Goal: Task Accomplishment & Management: Use online tool/utility

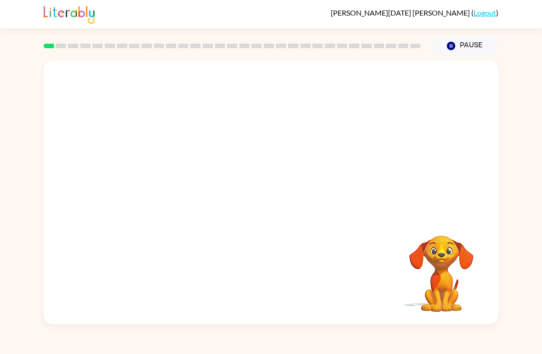
click at [457, 175] on div at bounding box center [271, 139] width 454 height 156
click at [441, 293] on video "Your browser must support playing .mp4 files to use Literably. Please try using…" at bounding box center [441, 267] width 92 height 92
click at [444, 266] on video "Your browser must support playing .mp4 files to use Literably. Please try using…" at bounding box center [441, 267] width 92 height 92
click at [240, 148] on video "Your browser must support playing .mp4 files to use Literably. Please try using…" at bounding box center [271, 139] width 454 height 156
click at [301, 174] on video "Your browser must support playing .mp4 files to use Literably. Please try using…" at bounding box center [271, 139] width 454 height 156
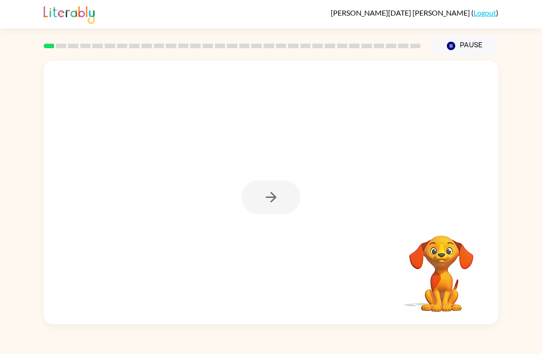
click at [318, 272] on div at bounding box center [271, 192] width 454 height 263
click at [275, 185] on div at bounding box center [270, 197] width 59 height 34
click at [269, 201] on icon "button" at bounding box center [271, 197] width 16 height 16
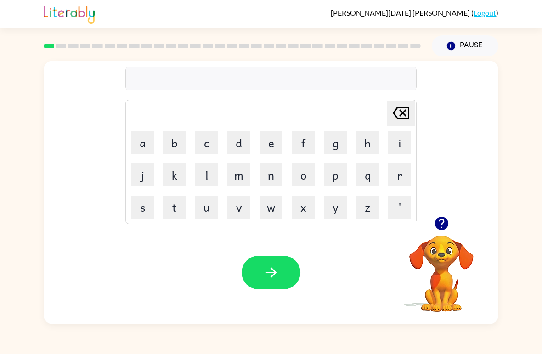
click at [444, 224] on icon "button" at bounding box center [440, 223] width 13 height 13
click at [336, 173] on button "p" at bounding box center [335, 174] width 23 height 23
click at [297, 181] on button "o" at bounding box center [302, 174] width 23 height 23
click at [390, 178] on button "r" at bounding box center [399, 174] width 23 height 23
click at [244, 144] on button "d" at bounding box center [238, 142] width 23 height 23
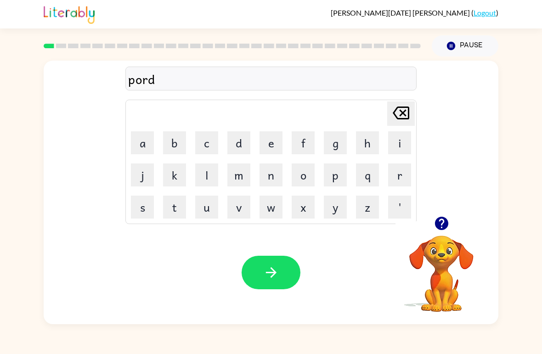
click at [270, 138] on button "e" at bounding box center [270, 142] width 23 height 23
click at [392, 177] on button "r" at bounding box center [399, 174] width 23 height 23
click at [275, 269] on icon "button" at bounding box center [271, 272] width 16 height 16
click at [401, 177] on button "r" at bounding box center [399, 174] width 23 height 23
click at [296, 182] on button "o" at bounding box center [302, 174] width 23 height 23
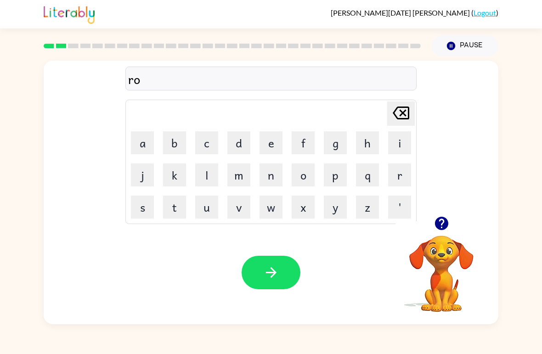
click at [206, 206] on button "u" at bounding box center [206, 207] width 23 height 23
click at [269, 170] on button "n" at bounding box center [270, 174] width 23 height 23
click at [237, 144] on button "d" at bounding box center [238, 142] width 23 height 23
click at [273, 288] on button "button" at bounding box center [270, 273] width 59 height 34
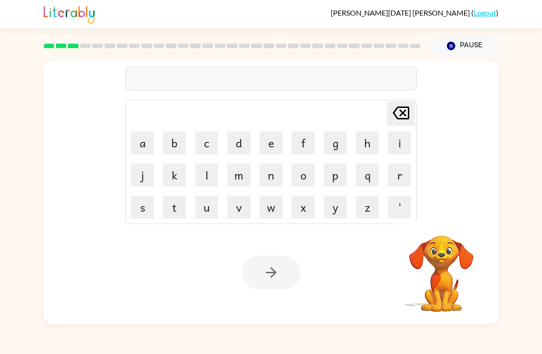
click at [238, 175] on button "m" at bounding box center [238, 174] width 23 height 23
click at [149, 146] on button "a" at bounding box center [142, 142] width 23 height 23
click at [209, 142] on button "c" at bounding box center [206, 142] width 23 height 23
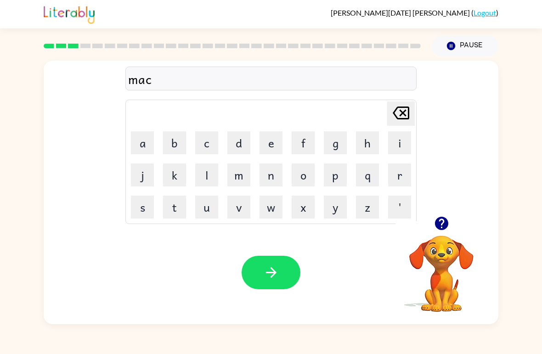
click at [371, 141] on button "h" at bounding box center [367, 142] width 23 height 23
click at [405, 141] on button "i" at bounding box center [399, 142] width 23 height 23
click at [266, 147] on button "e" at bounding box center [270, 142] width 23 height 23
click at [269, 173] on button "n" at bounding box center [270, 174] width 23 height 23
click at [278, 280] on icon "button" at bounding box center [271, 272] width 16 height 16
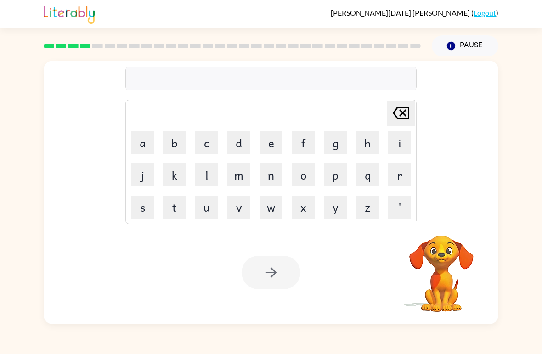
click at [169, 204] on button "t" at bounding box center [174, 207] width 23 height 23
click at [401, 166] on button "r" at bounding box center [399, 174] width 23 height 23
click at [139, 137] on button "a" at bounding box center [142, 142] width 23 height 23
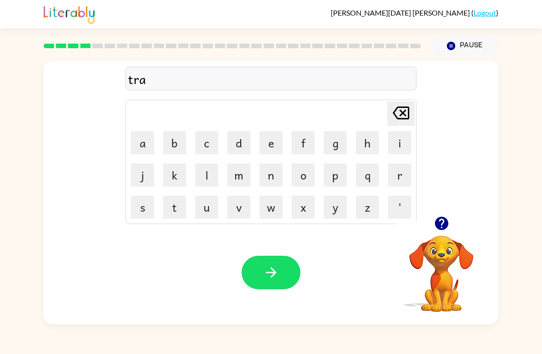
click at [271, 177] on button "n" at bounding box center [270, 174] width 23 height 23
click at [278, 278] on icon "button" at bounding box center [271, 272] width 16 height 16
click at [242, 148] on button "d" at bounding box center [238, 142] width 23 height 23
click at [267, 141] on button "e" at bounding box center [270, 142] width 23 height 23
click at [304, 140] on button "f" at bounding box center [302, 142] width 23 height 23
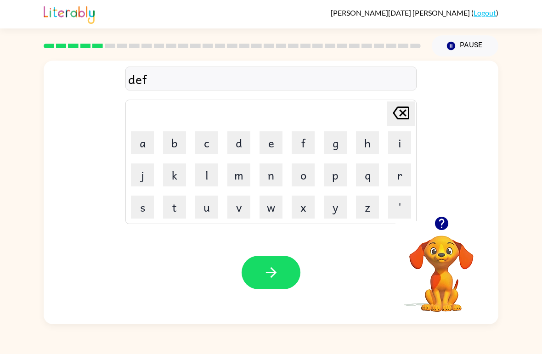
click at [268, 144] on button "e" at bounding box center [270, 142] width 23 height 23
click at [149, 205] on button "s" at bounding box center [142, 207] width 23 height 23
click at [397, 140] on button "i" at bounding box center [399, 142] width 23 height 23
click at [239, 198] on button "v" at bounding box center [238, 207] width 23 height 23
click at [272, 140] on button "e" at bounding box center [270, 142] width 23 height 23
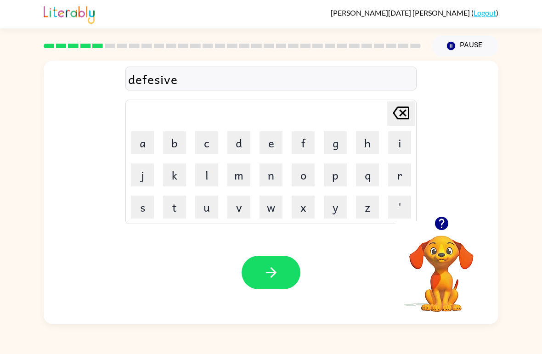
click at [273, 272] on icon "button" at bounding box center [271, 272] width 16 height 16
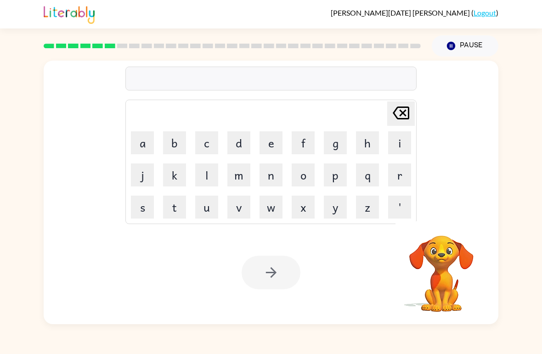
click at [234, 207] on button "v" at bounding box center [238, 207] width 23 height 23
click at [146, 144] on button "a" at bounding box center [142, 142] width 23 height 23
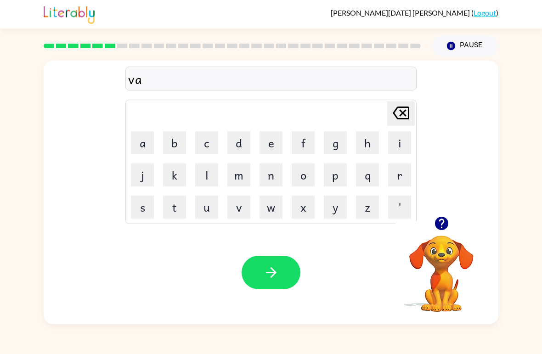
click at [212, 144] on button "c" at bounding box center [206, 142] width 23 height 23
click at [143, 148] on button "a" at bounding box center [142, 142] width 23 height 23
click at [144, 199] on button "s" at bounding box center [142, 207] width 23 height 23
click at [403, 140] on button "i" at bounding box center [399, 142] width 23 height 23
click at [297, 168] on button "o" at bounding box center [302, 174] width 23 height 23
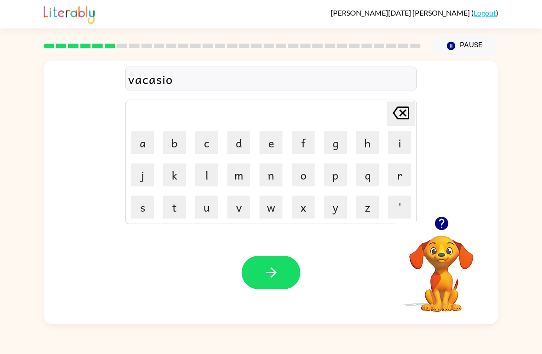
click at [275, 181] on button "n" at bounding box center [270, 174] width 23 height 23
click at [273, 265] on icon "button" at bounding box center [271, 272] width 16 height 16
click at [207, 140] on button "c" at bounding box center [206, 142] width 23 height 23
click at [305, 178] on button "o" at bounding box center [302, 174] width 23 height 23
click at [242, 147] on button "d" at bounding box center [238, 142] width 23 height 23
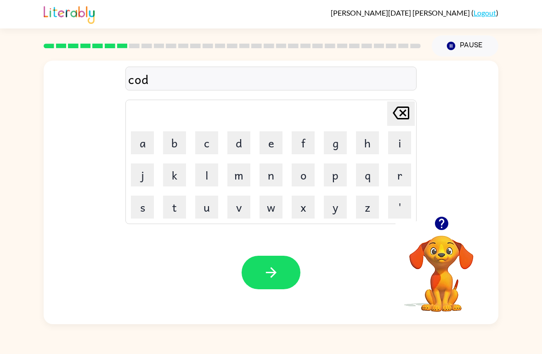
click at [244, 141] on button "d" at bounding box center [238, 142] width 23 height 23
click at [204, 174] on button "l" at bounding box center [206, 174] width 23 height 23
click at [268, 145] on button "e" at bounding box center [270, 142] width 23 height 23
click at [273, 263] on button "button" at bounding box center [270, 273] width 59 height 34
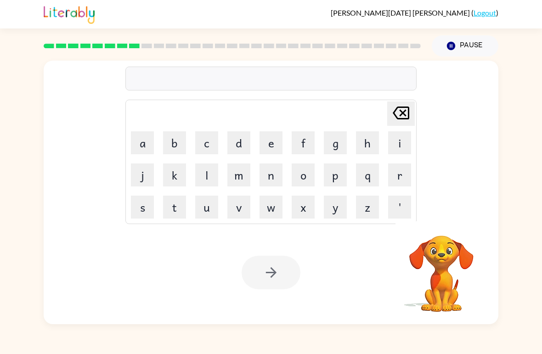
click at [245, 173] on button "m" at bounding box center [238, 174] width 23 height 23
click at [405, 149] on button "i" at bounding box center [399, 142] width 23 height 23
click at [404, 149] on button "i" at bounding box center [399, 142] width 23 height 23
click at [148, 141] on button "a" at bounding box center [142, 142] width 23 height 23
click at [210, 140] on button "c" at bounding box center [206, 142] width 23 height 23
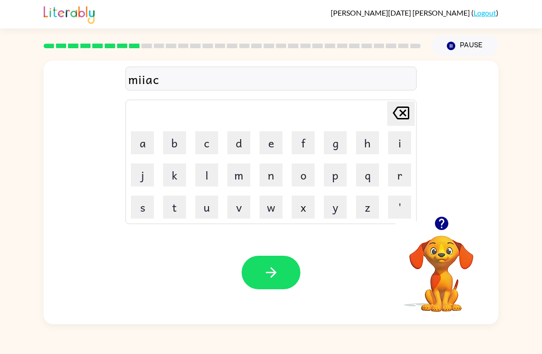
click at [204, 177] on button "l" at bounding box center [206, 174] width 23 height 23
click at [273, 154] on button "e" at bounding box center [270, 142] width 23 height 23
click at [269, 270] on icon "button" at bounding box center [271, 272] width 16 height 16
click at [239, 173] on button "m" at bounding box center [238, 174] width 23 height 23
click at [400, 144] on button "i" at bounding box center [399, 142] width 23 height 23
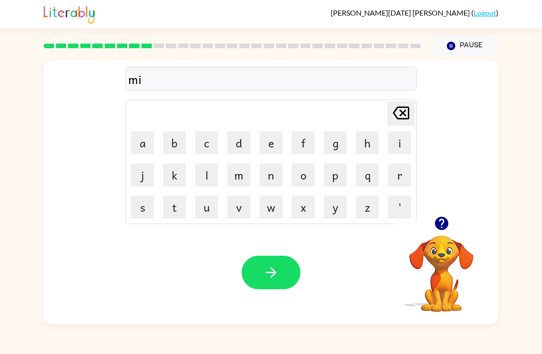
click at [173, 208] on button "t" at bounding box center [174, 207] width 23 height 23
click at [363, 140] on button "h" at bounding box center [367, 142] width 23 height 23
click at [336, 146] on button "g" at bounding box center [335, 142] width 23 height 23
click at [403, 115] on icon at bounding box center [400, 112] width 17 height 13
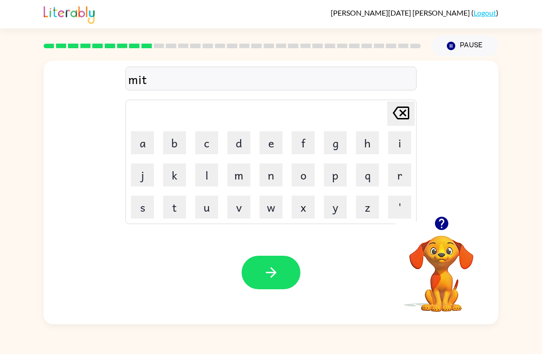
click at [402, 111] on icon "Delete Delete last character input" at bounding box center [401, 113] width 22 height 22
click at [330, 145] on button "g" at bounding box center [335, 142] width 23 height 23
click at [166, 202] on button "t" at bounding box center [174, 207] width 23 height 23
click at [364, 142] on button "h" at bounding box center [367, 142] width 23 height 23
click at [207, 256] on div "Your browser must support playing .mp4 files to use Literably. Please try using…" at bounding box center [271, 272] width 454 height 103
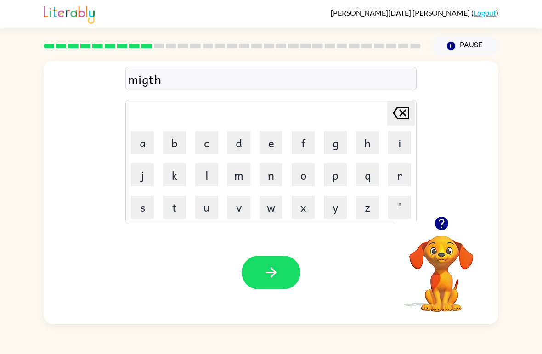
click at [235, 176] on button "m" at bounding box center [238, 174] width 23 height 23
click at [299, 175] on button "o" at bounding box center [302, 174] width 23 height 23
click at [397, 169] on button "r" at bounding box center [399, 174] width 23 height 23
click at [267, 184] on button "n" at bounding box center [270, 174] width 23 height 23
click at [393, 144] on button "i" at bounding box center [399, 142] width 23 height 23
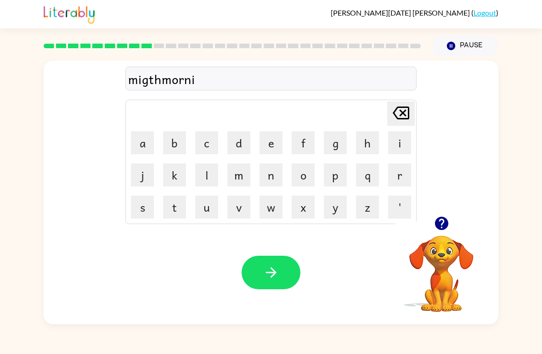
click at [266, 180] on button "n" at bounding box center [270, 174] width 23 height 23
click at [331, 149] on button "g" at bounding box center [335, 142] width 23 height 23
click at [277, 275] on icon "button" at bounding box center [271, 272] width 16 height 16
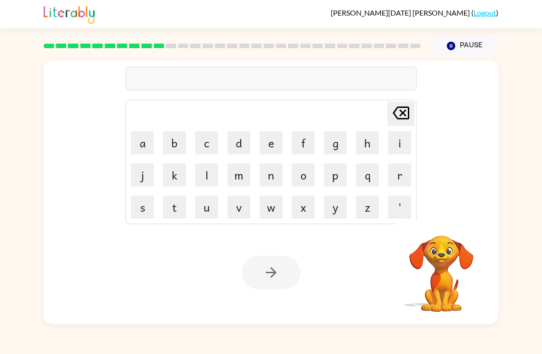
click at [240, 146] on button "d" at bounding box center [238, 142] width 23 height 23
click at [209, 176] on button "l" at bounding box center [206, 174] width 23 height 23
click at [397, 118] on icon at bounding box center [400, 112] width 17 height 13
click at [403, 147] on button "i" at bounding box center [399, 142] width 23 height 23
click at [144, 201] on button "s" at bounding box center [142, 207] width 23 height 23
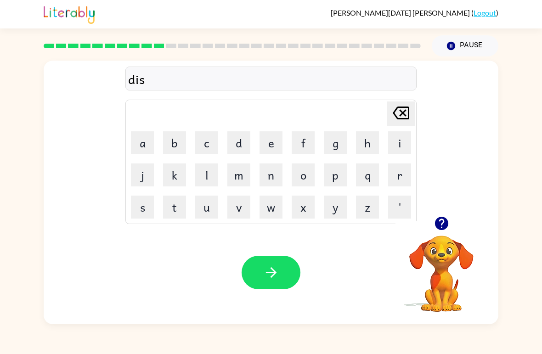
click at [174, 207] on button "t" at bounding box center [174, 207] width 23 height 23
click at [396, 171] on button "r" at bounding box center [399, 174] width 23 height 23
click at [207, 208] on button "u" at bounding box center [206, 207] width 23 height 23
click at [142, 208] on button "s" at bounding box center [142, 207] width 23 height 23
click at [172, 208] on button "t" at bounding box center [174, 207] width 23 height 23
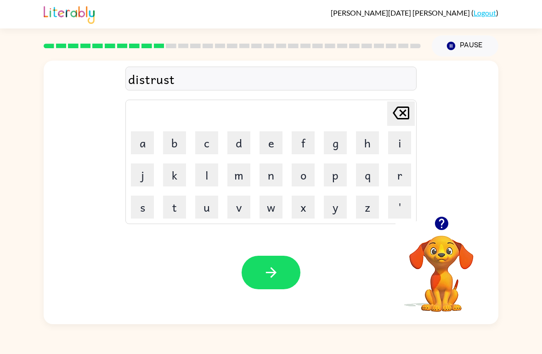
click at [275, 287] on button "button" at bounding box center [270, 273] width 59 height 34
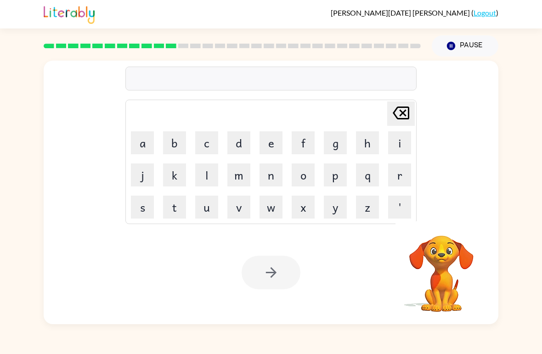
click at [391, 177] on button "r" at bounding box center [399, 174] width 23 height 23
click at [303, 166] on button "o" at bounding box center [302, 174] width 23 height 23
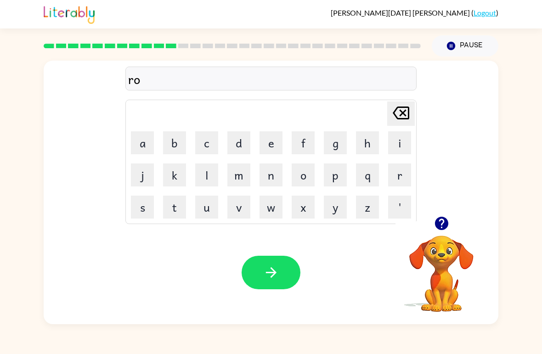
click at [143, 143] on button "a" at bounding box center [142, 142] width 23 height 23
click at [239, 143] on button "d" at bounding box center [238, 142] width 23 height 23
click at [284, 270] on button "button" at bounding box center [270, 273] width 59 height 34
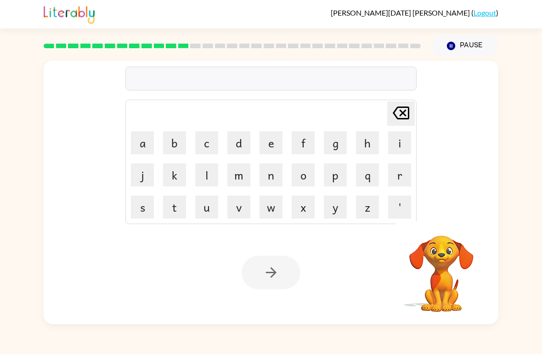
click at [301, 177] on button "o" at bounding box center [302, 174] width 23 height 23
click at [335, 178] on button "p" at bounding box center [335, 174] width 23 height 23
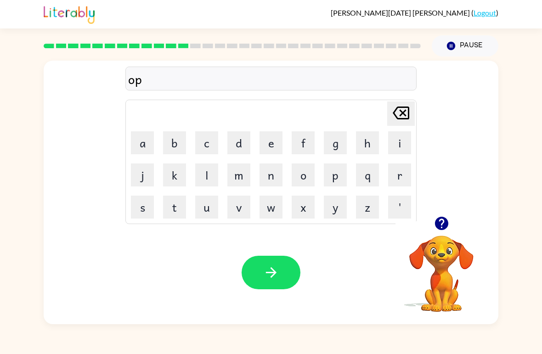
click at [336, 150] on button "g" at bounding box center [335, 142] width 23 height 23
click at [398, 172] on button "r" at bounding box center [399, 174] width 23 height 23
click at [146, 145] on button "a" at bounding box center [142, 142] width 23 height 23
click at [237, 146] on button "d" at bounding box center [238, 142] width 23 height 23
click at [277, 146] on button "e" at bounding box center [270, 142] width 23 height 23
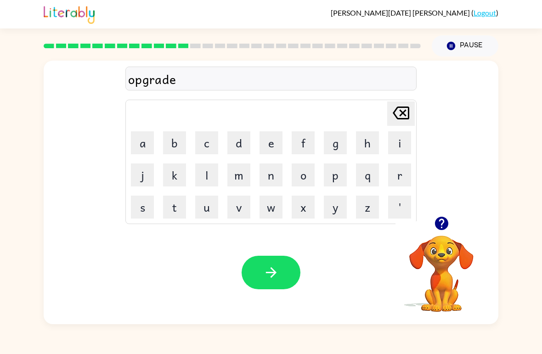
click at [276, 272] on icon "button" at bounding box center [271, 272] width 16 height 16
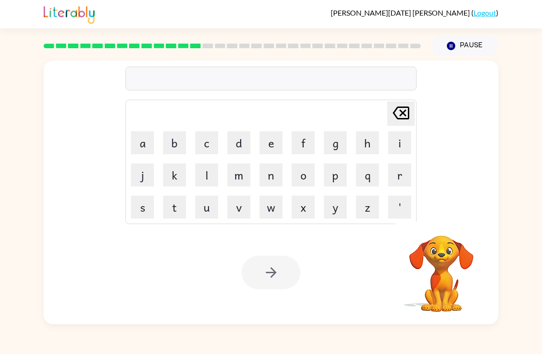
click at [242, 177] on button "m" at bounding box center [238, 174] width 23 height 23
click at [140, 144] on button "a" at bounding box center [142, 142] width 23 height 23
click at [241, 144] on button "d" at bounding box center [238, 142] width 23 height 23
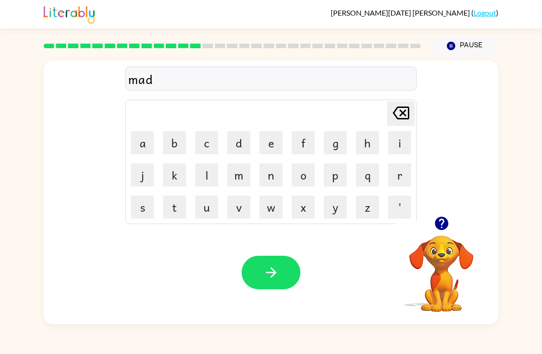
click at [273, 176] on button "n" at bounding box center [270, 174] width 23 height 23
click at [269, 141] on button "e" at bounding box center [270, 142] width 23 height 23
click at [146, 206] on button "s" at bounding box center [142, 207] width 23 height 23
click at [263, 257] on button "button" at bounding box center [270, 273] width 59 height 34
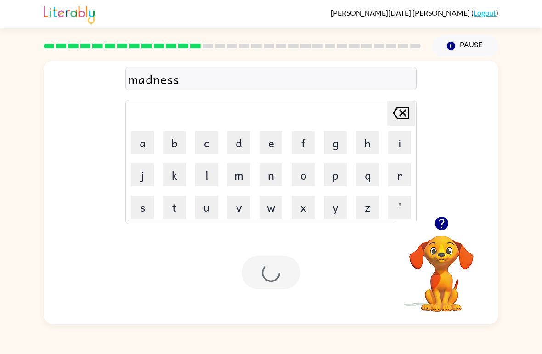
click at [283, 263] on div at bounding box center [270, 273] width 59 height 34
click at [173, 144] on button "b" at bounding box center [174, 142] width 23 height 23
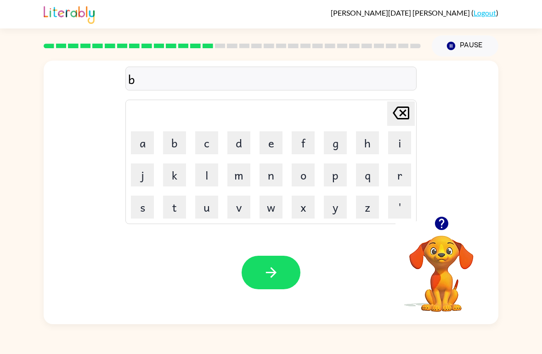
click at [302, 167] on button "o" at bounding box center [302, 174] width 23 height 23
click at [269, 175] on button "n" at bounding box center [270, 174] width 23 height 23
click at [271, 146] on button "e" at bounding box center [270, 142] width 23 height 23
click at [404, 114] on icon at bounding box center [400, 112] width 17 height 13
click at [403, 114] on icon at bounding box center [400, 112] width 17 height 13
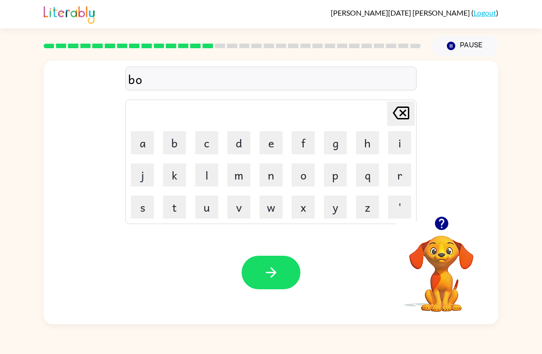
click at [211, 210] on button "u" at bounding box center [206, 207] width 23 height 23
click at [269, 182] on button "n" at bounding box center [270, 174] width 23 height 23
click at [274, 145] on button "e" at bounding box center [270, 142] width 23 height 23
click at [143, 207] on button "s" at bounding box center [142, 207] width 23 height 23
click at [280, 276] on button "button" at bounding box center [270, 273] width 59 height 34
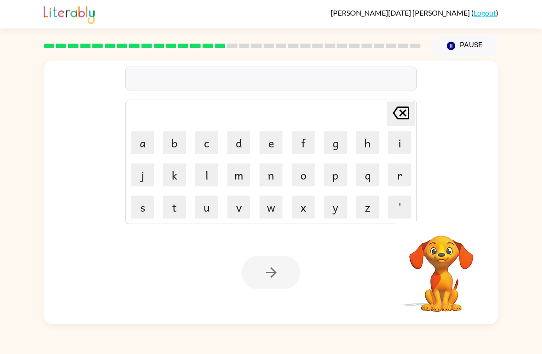
click at [149, 207] on button "s" at bounding box center [142, 207] width 23 height 23
click at [269, 205] on button "w" at bounding box center [270, 207] width 23 height 23
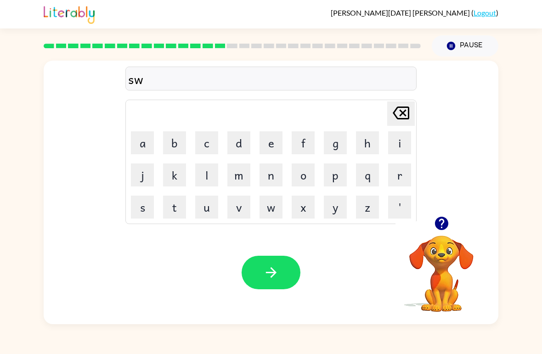
click at [303, 176] on button "o" at bounding box center [302, 174] width 23 height 23
click at [398, 179] on button "r" at bounding box center [399, 174] width 23 height 23
click at [243, 178] on button "m" at bounding box center [238, 174] width 23 height 23
click at [282, 278] on button "button" at bounding box center [270, 273] width 59 height 34
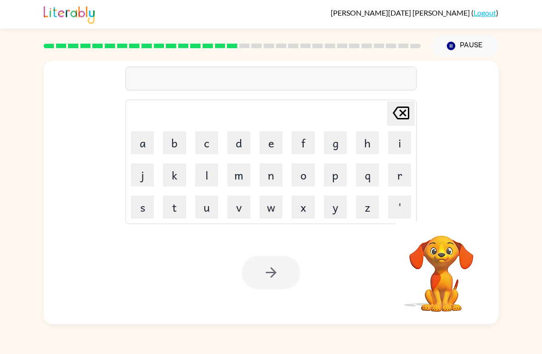
click at [395, 175] on button "r" at bounding box center [399, 174] width 23 height 23
click at [148, 149] on button "a" at bounding box center [142, 142] width 23 height 23
click at [235, 177] on button "m" at bounding box center [238, 174] width 23 height 23
click at [271, 286] on div at bounding box center [270, 273] width 59 height 34
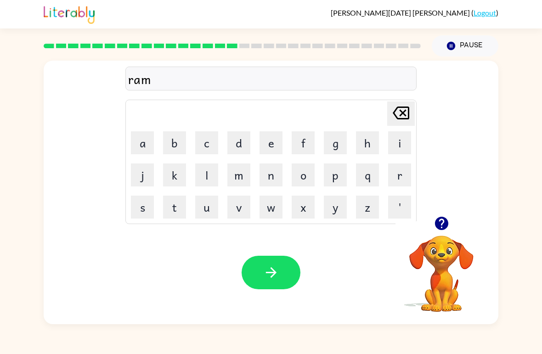
click at [269, 269] on icon "button" at bounding box center [271, 272] width 16 height 16
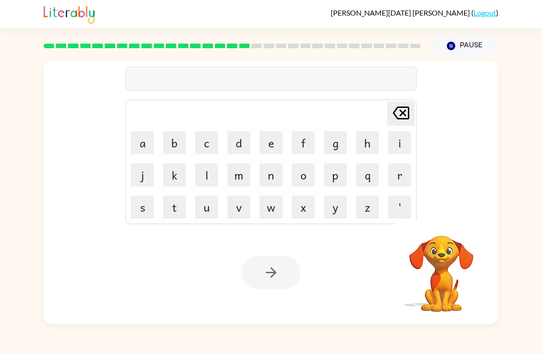
click at [176, 146] on button "b" at bounding box center [174, 142] width 23 height 23
click at [398, 174] on button "r" at bounding box center [399, 174] width 23 height 23
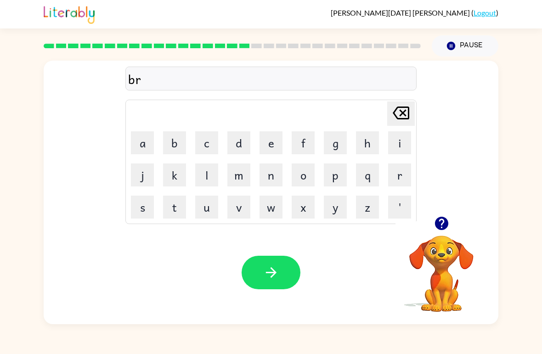
click at [400, 146] on button "i" at bounding box center [399, 142] width 23 height 23
click at [236, 181] on button "m" at bounding box center [238, 174] width 23 height 23
click at [395, 143] on button "i" at bounding box center [399, 142] width 23 height 23
click at [268, 178] on button "n" at bounding box center [270, 174] width 23 height 23
click at [353, 172] on td "q" at bounding box center [367, 174] width 31 height 31
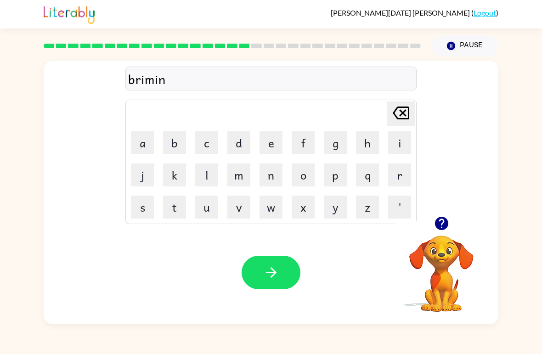
click at [333, 144] on button "g" at bounding box center [335, 142] width 23 height 23
click at [259, 278] on button "button" at bounding box center [270, 273] width 59 height 34
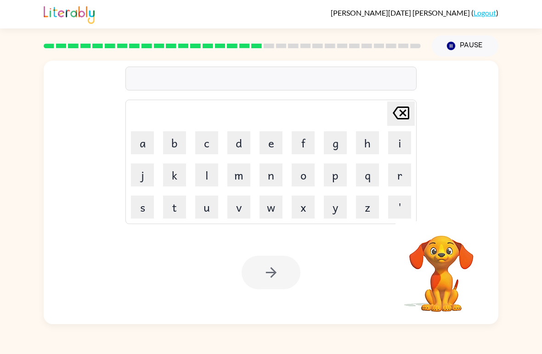
click at [403, 181] on button "r" at bounding box center [399, 174] width 23 height 23
click at [269, 148] on button "e" at bounding box center [270, 142] width 23 height 23
click at [143, 209] on button "s" at bounding box center [142, 207] width 23 height 23
click at [208, 149] on button "c" at bounding box center [206, 142] width 23 height 23
click at [274, 142] on button "e" at bounding box center [270, 142] width 23 height 23
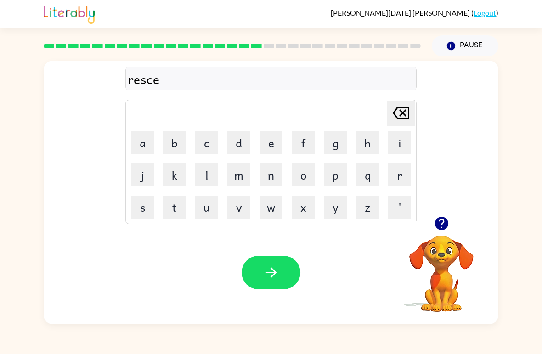
click at [145, 144] on button "a" at bounding box center [142, 142] width 23 height 23
click at [141, 203] on button "s" at bounding box center [142, 207] width 23 height 23
click at [163, 218] on button "t" at bounding box center [174, 207] width 23 height 23
click at [267, 143] on button "e" at bounding box center [270, 142] width 23 height 23
click at [274, 279] on icon "button" at bounding box center [271, 272] width 16 height 16
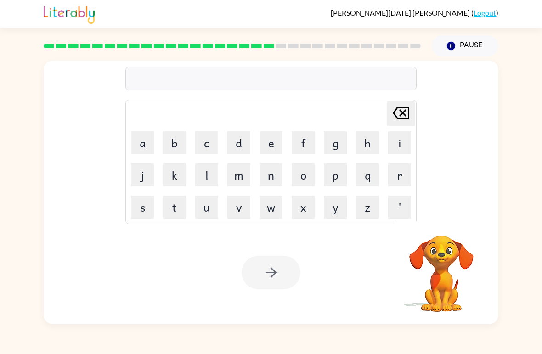
click at [150, 140] on button "a" at bounding box center [142, 142] width 23 height 23
click at [399, 179] on button "r" at bounding box center [399, 174] width 23 height 23
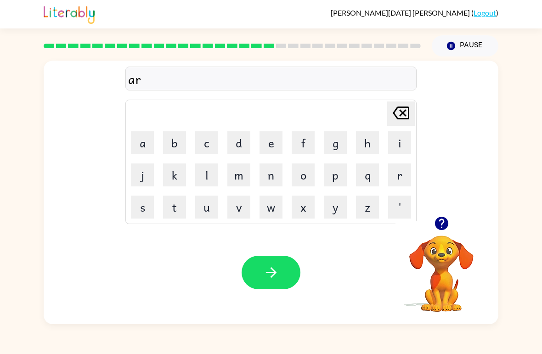
click at [175, 204] on button "t" at bounding box center [174, 207] width 23 height 23
click at [278, 210] on button "w" at bounding box center [270, 207] width 23 height 23
click at [138, 212] on button "s" at bounding box center [142, 207] width 23 height 23
click at [396, 116] on icon "Delete Delete last character input" at bounding box center [401, 113] width 22 height 22
click at [135, 137] on button "a" at bounding box center [142, 142] width 23 height 23
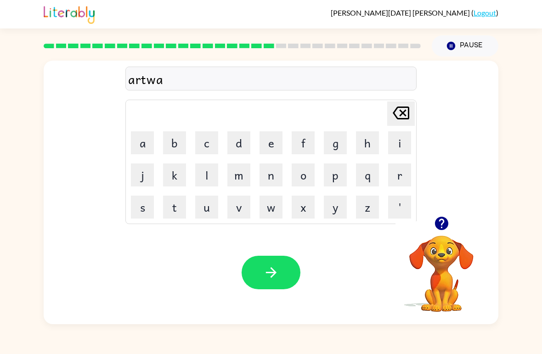
click at [338, 208] on button "y" at bounding box center [335, 207] width 23 height 23
click at [286, 288] on button "button" at bounding box center [270, 273] width 59 height 34
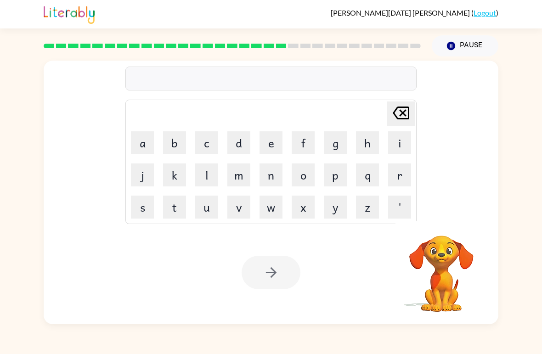
click at [300, 145] on button "f" at bounding box center [302, 142] width 23 height 23
click at [301, 176] on button "o" at bounding box center [302, 174] width 23 height 23
click at [400, 171] on button "r" at bounding box center [399, 174] width 23 height 23
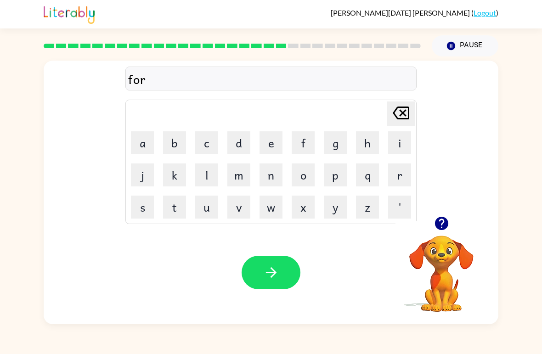
click at [398, 117] on icon "Delete Delete last character input" at bounding box center [401, 113] width 22 height 22
click at [205, 176] on button "l" at bounding box center [206, 174] width 23 height 23
click at [310, 168] on button "o" at bounding box center [302, 174] width 23 height 23
click at [209, 204] on button "u" at bounding box center [206, 207] width 23 height 23
click at [240, 139] on button "d" at bounding box center [238, 142] width 23 height 23
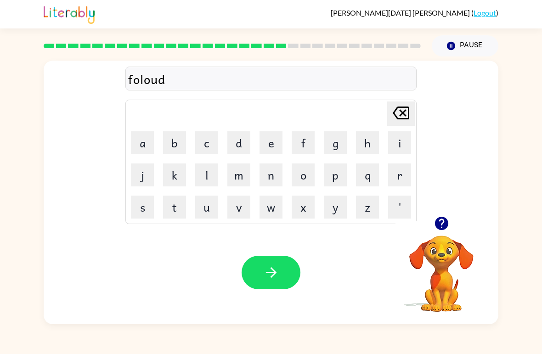
click at [263, 145] on button "e" at bounding box center [270, 142] width 23 height 23
click at [234, 154] on button "d" at bounding box center [238, 142] width 23 height 23
click at [397, 117] on icon "Delete Delete last character input" at bounding box center [401, 113] width 22 height 22
click at [281, 273] on button "button" at bounding box center [270, 273] width 59 height 34
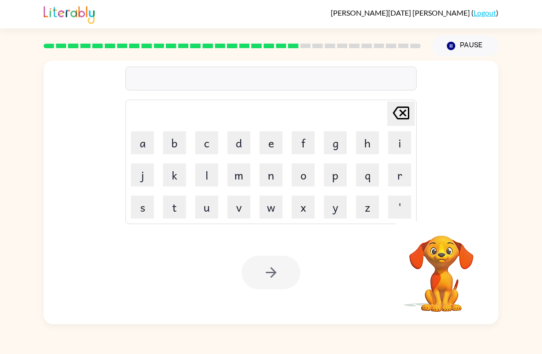
click at [148, 210] on button "s" at bounding box center [142, 207] width 23 height 23
click at [274, 141] on button "e" at bounding box center [270, 142] width 23 height 23
click at [269, 177] on button "n" at bounding box center [270, 174] width 23 height 23
click at [179, 207] on button "t" at bounding box center [174, 207] width 23 height 23
click at [260, 153] on button "e" at bounding box center [270, 142] width 23 height 23
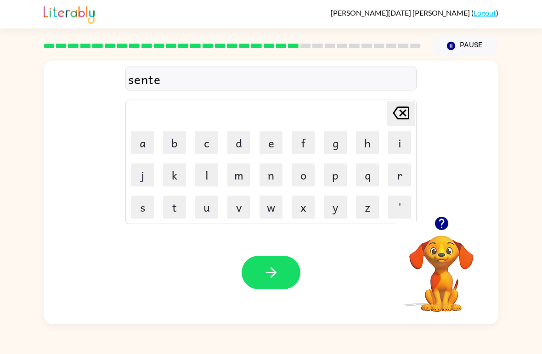
click at [328, 176] on button "p" at bounding box center [335, 174] width 23 height 23
click at [395, 146] on button "i" at bounding box center [399, 142] width 23 height 23
click at [235, 142] on button "d" at bounding box center [238, 142] width 23 height 23
click at [275, 276] on icon "button" at bounding box center [271, 272] width 16 height 16
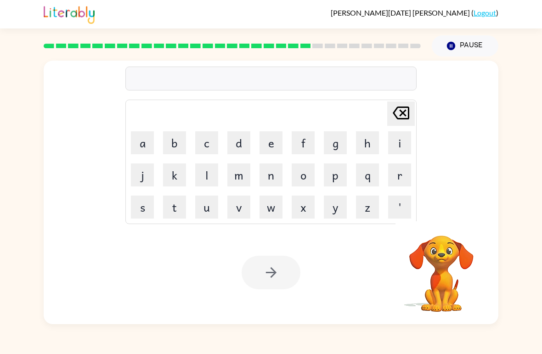
click at [145, 215] on button "s" at bounding box center [142, 207] width 23 height 23
click at [302, 174] on button "o" at bounding box center [302, 174] width 23 height 23
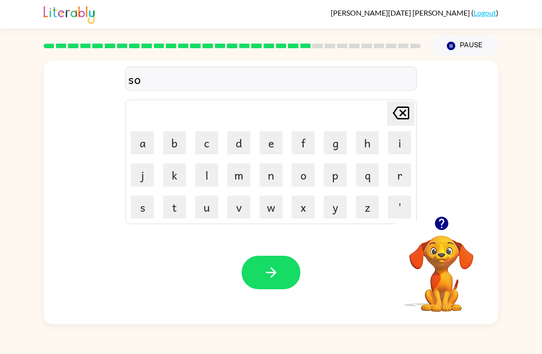
click at [146, 210] on button "s" at bounding box center [142, 207] width 23 height 23
click at [175, 207] on button "t" at bounding box center [174, 207] width 23 height 23
click at [144, 145] on button "a" at bounding box center [142, 142] width 23 height 23
click at [398, 146] on button "i" at bounding box center [399, 142] width 23 height 23
click at [272, 176] on button "n" at bounding box center [270, 174] width 23 height 23
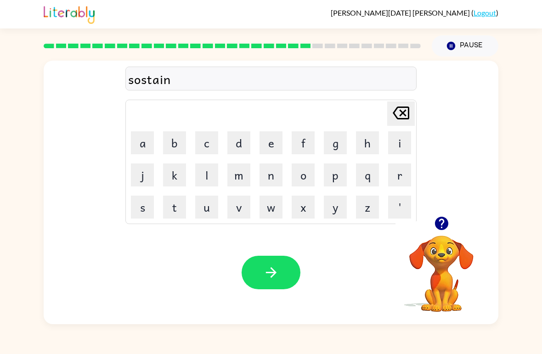
click at [279, 282] on button "button" at bounding box center [270, 273] width 59 height 34
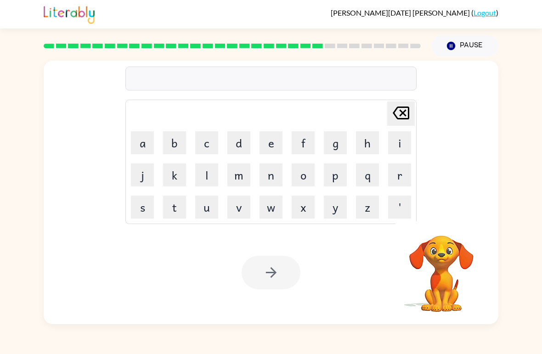
click at [303, 146] on button "f" at bounding box center [302, 142] width 23 height 23
click at [307, 176] on button "o" at bounding box center [302, 174] width 23 height 23
click at [398, 177] on button "r" at bounding box center [399, 174] width 23 height 23
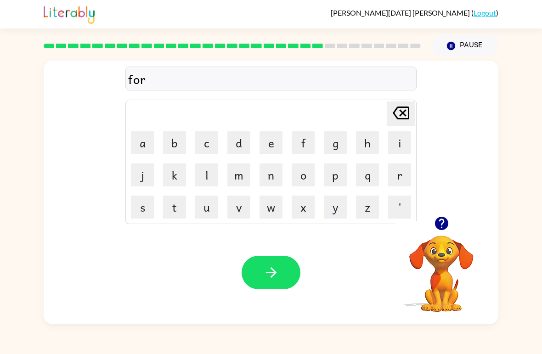
click at [274, 208] on button "w" at bounding box center [270, 207] width 23 height 23
click at [150, 148] on button "a" at bounding box center [142, 142] width 23 height 23
click at [402, 184] on button "r" at bounding box center [399, 174] width 23 height 23
click at [239, 149] on button "d" at bounding box center [238, 142] width 23 height 23
click at [290, 269] on button "button" at bounding box center [270, 273] width 59 height 34
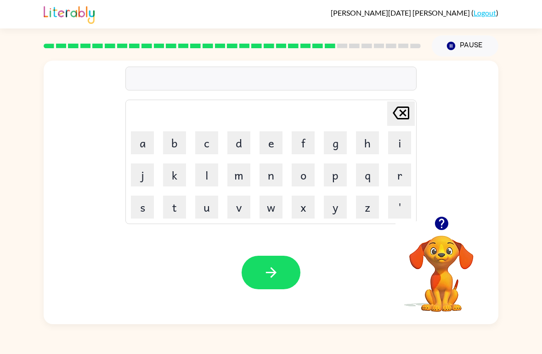
click at [400, 177] on button "r" at bounding box center [399, 174] width 23 height 23
click at [267, 141] on button "e" at bounding box center [270, 142] width 23 height 23
click at [206, 175] on button "l" at bounding box center [206, 174] width 23 height 23
click at [140, 146] on button "a" at bounding box center [142, 142] width 23 height 23
click at [172, 203] on button "t" at bounding box center [174, 207] width 23 height 23
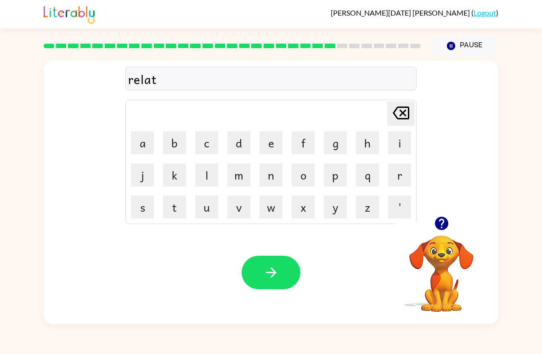
click at [269, 148] on button "e" at bounding box center [270, 142] width 23 height 23
click at [174, 144] on button "b" at bounding box center [174, 142] width 23 height 23
click at [399, 112] on icon "Delete Delete last character input" at bounding box center [401, 113] width 22 height 22
click at [240, 139] on button "d" at bounding box center [238, 142] width 23 height 23
click at [293, 272] on button "button" at bounding box center [270, 273] width 59 height 34
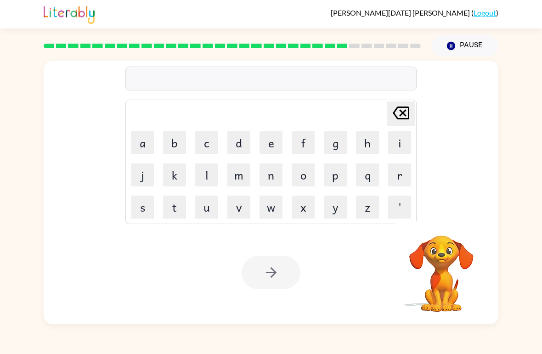
click at [331, 152] on button "g" at bounding box center [335, 142] width 23 height 23
click at [297, 171] on button "o" at bounding box center [302, 174] width 23 height 23
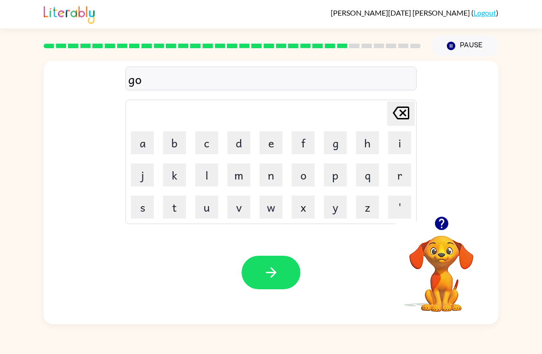
click at [174, 141] on button "b" at bounding box center [174, 142] width 23 height 23
click at [403, 177] on button "r" at bounding box center [399, 174] width 23 height 23
click at [406, 115] on icon "Delete Delete last character input" at bounding box center [401, 113] width 22 height 22
click at [216, 171] on button "l" at bounding box center [206, 174] width 23 height 23
click at [399, 143] on button "i" at bounding box center [399, 142] width 23 height 23
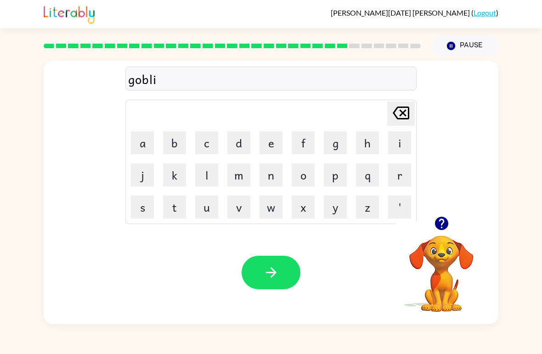
click at [270, 173] on button "n" at bounding box center [270, 174] width 23 height 23
click at [273, 263] on button "button" at bounding box center [270, 273] width 59 height 34
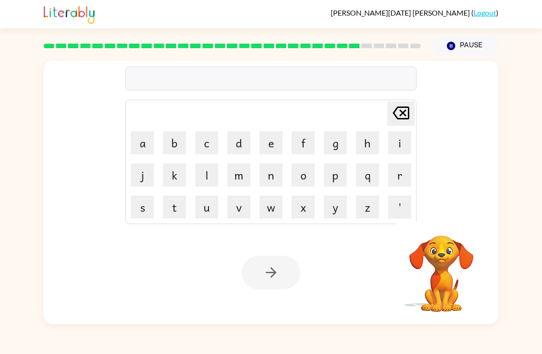
click at [207, 175] on button "l" at bounding box center [206, 174] width 23 height 23
click at [302, 184] on button "o" at bounding box center [302, 174] width 23 height 23
click at [241, 181] on button "m" at bounding box center [238, 174] width 23 height 23
click at [339, 177] on button "p" at bounding box center [335, 174] width 23 height 23
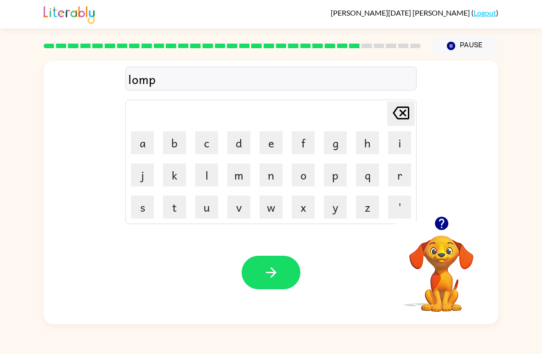
click at [402, 118] on icon "Delete Delete last character input" at bounding box center [401, 113] width 22 height 22
click at [173, 146] on button "b" at bounding box center [174, 142] width 23 height 23
click at [266, 146] on button "e" at bounding box center [270, 142] width 23 height 23
click at [384, 179] on td "r" at bounding box center [399, 174] width 31 height 31
click at [391, 177] on button "r" at bounding box center [399, 174] width 23 height 23
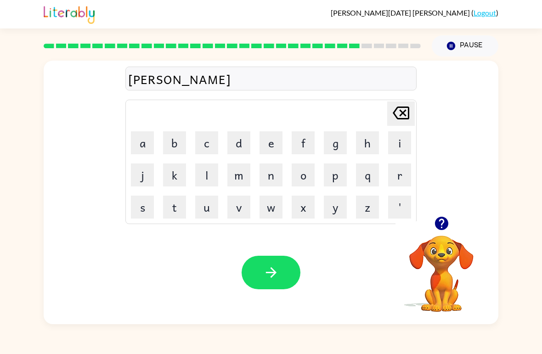
click at [440, 227] on icon "button" at bounding box center [440, 223] width 13 height 13
click at [144, 176] on button "j" at bounding box center [142, 174] width 23 height 23
click at [140, 145] on button "a" at bounding box center [142, 142] width 23 height 23
click at [215, 137] on button "c" at bounding box center [206, 142] width 23 height 23
click at [175, 168] on button "k" at bounding box center [174, 174] width 23 height 23
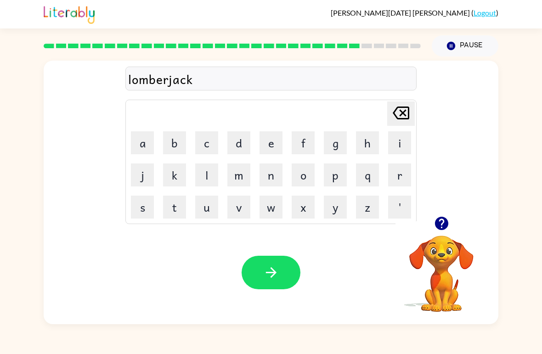
click at [284, 260] on button "button" at bounding box center [270, 273] width 59 height 34
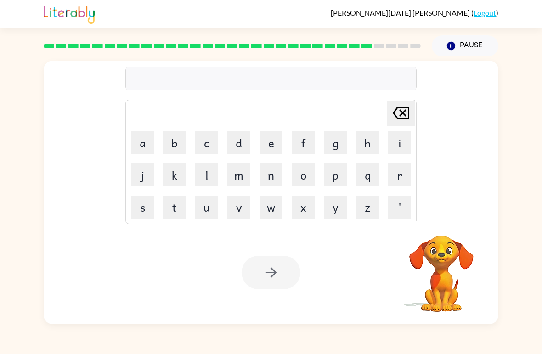
click at [332, 179] on button "p" at bounding box center [335, 174] width 23 height 23
click at [266, 148] on button "e" at bounding box center [270, 142] width 23 height 23
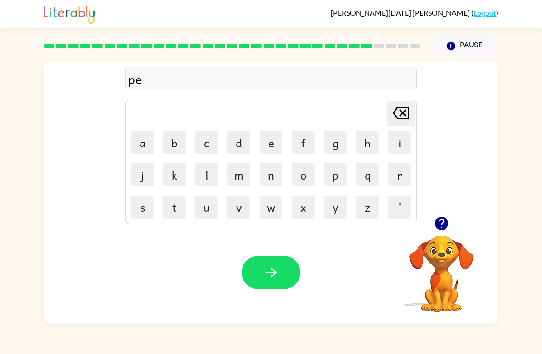
click at [270, 146] on button "e" at bounding box center [270, 142] width 23 height 23
click at [401, 177] on button "r" at bounding box center [399, 174] width 23 height 23
click at [133, 202] on button "s" at bounding box center [142, 207] width 23 height 23
click at [265, 279] on icon "button" at bounding box center [271, 272] width 16 height 16
click at [277, 256] on div "Your browser must support playing .mp4 files to use Literably. Please try using…" at bounding box center [271, 272] width 454 height 103
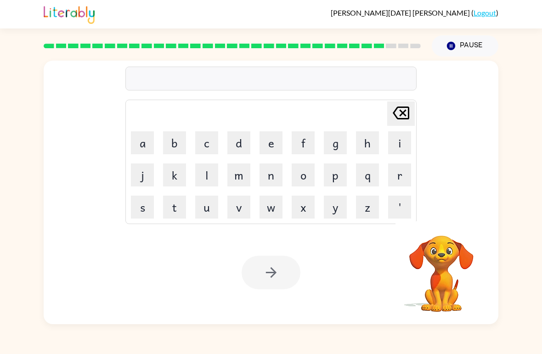
click at [305, 139] on button "f" at bounding box center [302, 142] width 23 height 23
click at [400, 119] on icon at bounding box center [400, 112] width 17 height 13
click at [431, 230] on button "button" at bounding box center [441, 223] width 23 height 23
click at [175, 208] on button "t" at bounding box center [174, 207] width 23 height 23
click at [269, 147] on button "e" at bounding box center [270, 142] width 23 height 23
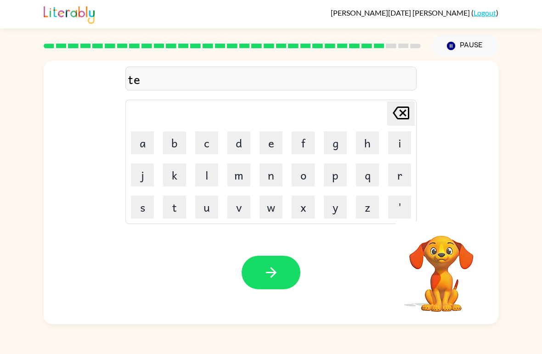
click at [275, 176] on button "n" at bounding box center [270, 174] width 23 height 23
click at [289, 260] on button "button" at bounding box center [270, 273] width 59 height 34
click at [144, 205] on button "s" at bounding box center [142, 207] width 23 height 23
click at [402, 142] on button "i" at bounding box center [399, 142] width 23 height 23
click at [203, 174] on button "l" at bounding box center [206, 174] width 23 height 23
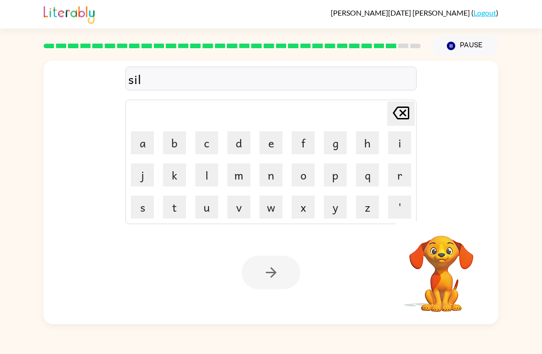
click at [240, 205] on button "v" at bounding box center [238, 207] width 23 height 23
click at [273, 146] on button "e" at bounding box center [270, 142] width 23 height 23
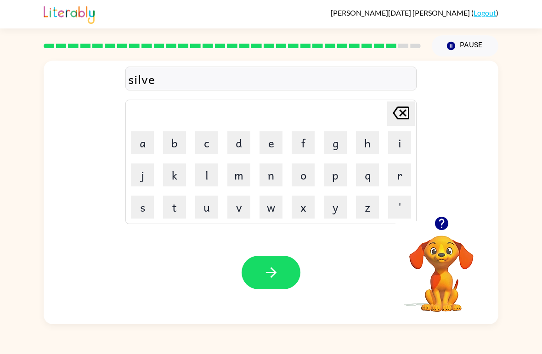
click at [396, 175] on button "r" at bounding box center [399, 174] width 23 height 23
click at [147, 144] on button "a" at bounding box center [142, 142] width 23 height 23
click at [400, 109] on icon "Delete Delete last character input" at bounding box center [401, 113] width 22 height 22
click at [270, 216] on button "w" at bounding box center [270, 207] width 23 height 23
click at [144, 152] on button "a" at bounding box center [142, 142] width 23 height 23
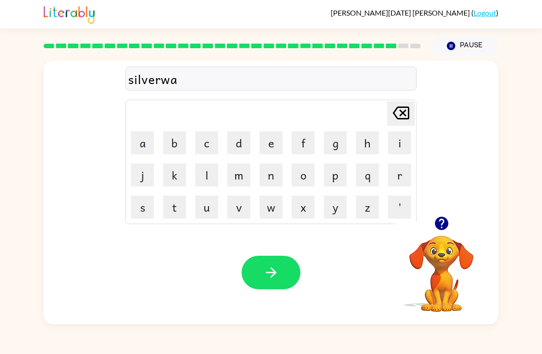
click at [389, 177] on button "r" at bounding box center [399, 174] width 23 height 23
click at [287, 263] on button "button" at bounding box center [270, 273] width 59 height 34
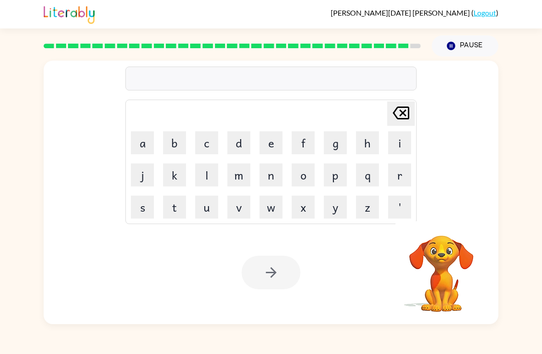
click at [304, 171] on button "o" at bounding box center [302, 174] width 23 height 23
click at [401, 114] on icon "Delete Delete last character input" at bounding box center [401, 113] width 22 height 22
click at [213, 211] on button "u" at bounding box center [206, 207] width 23 height 23
click at [270, 179] on button "n" at bounding box center [270, 174] width 23 height 23
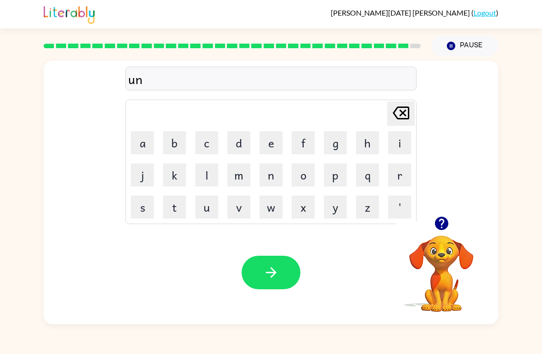
click at [144, 143] on button "a" at bounding box center [142, 142] width 23 height 23
click at [308, 148] on button "f" at bounding box center [302, 142] width 23 height 23
click at [398, 177] on button "r" at bounding box center [399, 174] width 23 height 23
click at [150, 146] on button "a" at bounding box center [142, 142] width 23 height 23
click at [403, 139] on button "i" at bounding box center [399, 142] width 23 height 23
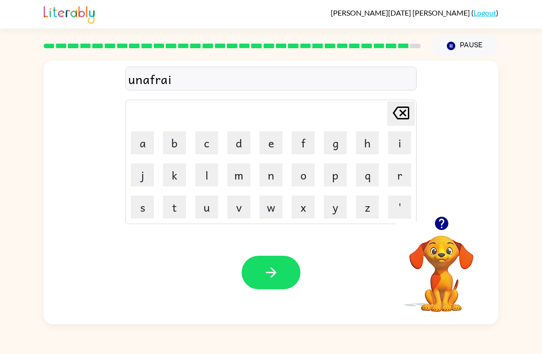
click at [244, 148] on button "d" at bounding box center [238, 142] width 23 height 23
click at [278, 265] on icon "button" at bounding box center [271, 272] width 16 height 16
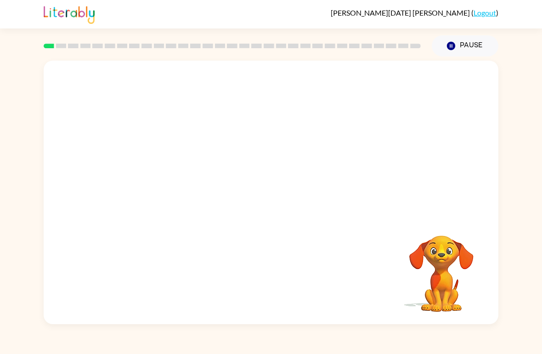
click at [286, 130] on video "Your browser must support playing .mp4 files to use Literably. Please try using…" at bounding box center [271, 139] width 454 height 156
click at [175, 172] on video "Your browser must support playing .mp4 files to use Literably. Please try using…" at bounding box center [271, 139] width 454 height 156
click at [195, 179] on video "Your browser must support playing .mp4 files to use Literably. Please try using…" at bounding box center [271, 139] width 454 height 156
click at [194, 179] on video "Your browser must support playing .mp4 files to use Literably. Please try using…" at bounding box center [271, 139] width 454 height 156
click at [174, 169] on video "Your browser must support playing .mp4 files to use Literably. Please try using…" at bounding box center [271, 139] width 454 height 156
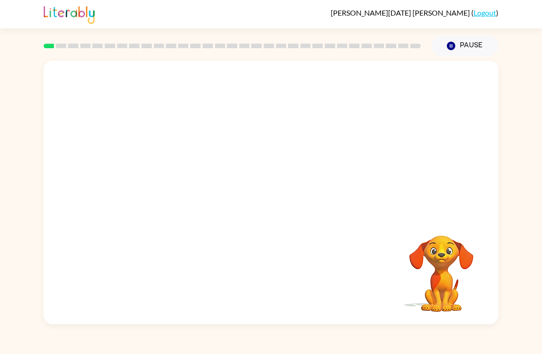
click at [166, 169] on video "Your browser must support playing .mp4 files to use Literably. Please try using…" at bounding box center [271, 139] width 454 height 156
click at [284, 201] on div at bounding box center [270, 197] width 59 height 34
click at [277, 184] on div at bounding box center [270, 197] width 59 height 34
click at [256, 192] on button "button" at bounding box center [270, 197] width 59 height 34
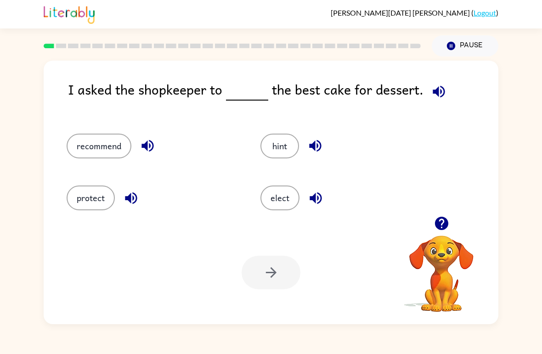
click at [96, 135] on button "recommend" at bounding box center [99, 146] width 65 height 25
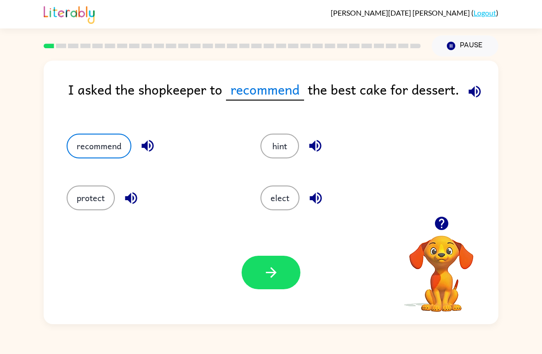
click at [274, 286] on button "button" at bounding box center [270, 273] width 59 height 34
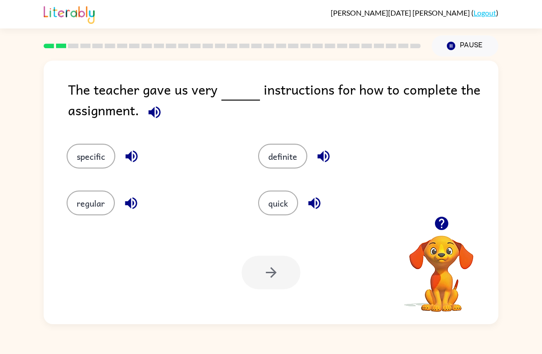
click at [102, 157] on button "specific" at bounding box center [91, 156] width 49 height 25
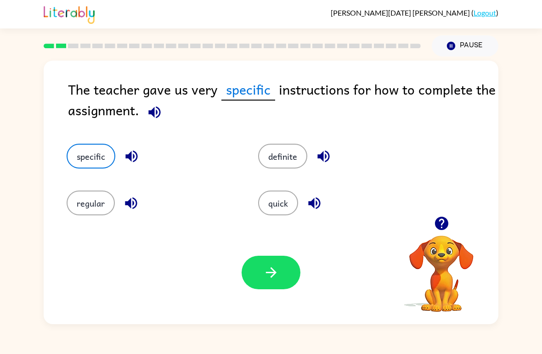
click at [286, 271] on button "button" at bounding box center [270, 273] width 59 height 34
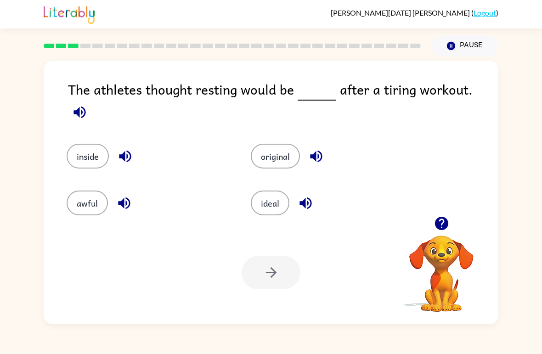
click at [75, 144] on button "inside" at bounding box center [88, 156] width 42 height 25
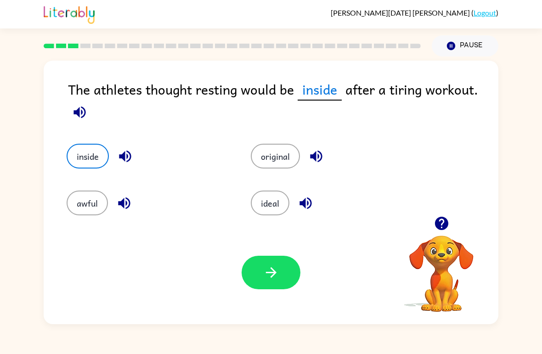
click at [254, 270] on button "button" at bounding box center [270, 273] width 59 height 34
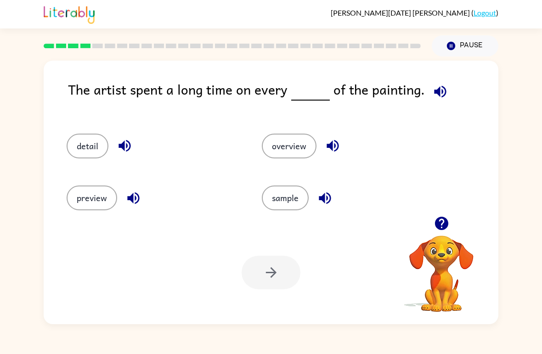
click at [85, 134] on button "detail" at bounding box center [88, 146] width 42 height 25
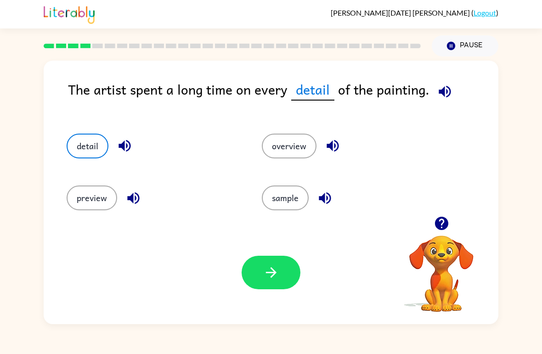
click at [260, 256] on button "button" at bounding box center [270, 273] width 59 height 34
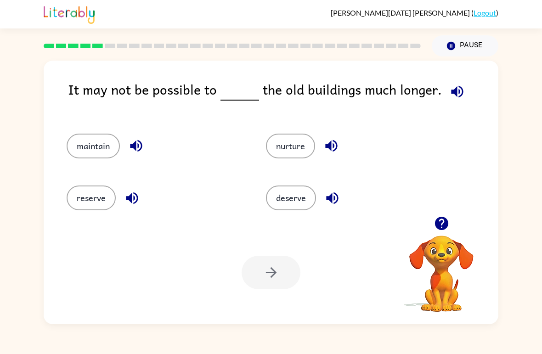
click at [89, 202] on button "reserve" at bounding box center [91, 197] width 49 height 25
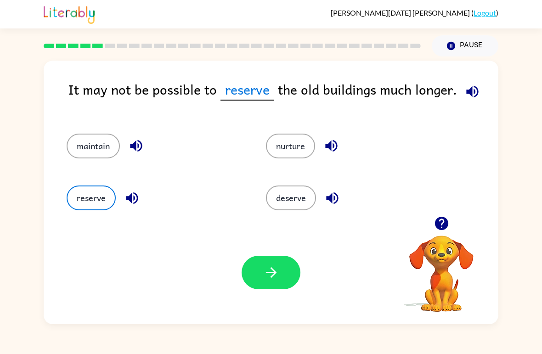
click at [259, 288] on button "button" at bounding box center [270, 273] width 59 height 34
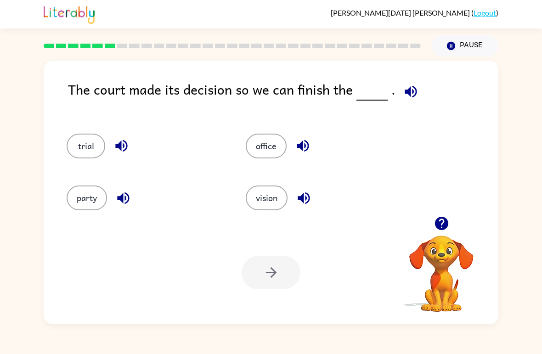
click at [89, 153] on button "trial" at bounding box center [86, 146] width 39 height 25
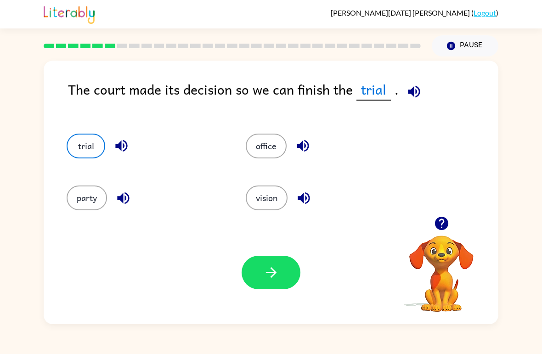
click at [270, 283] on button "button" at bounding box center [270, 273] width 59 height 34
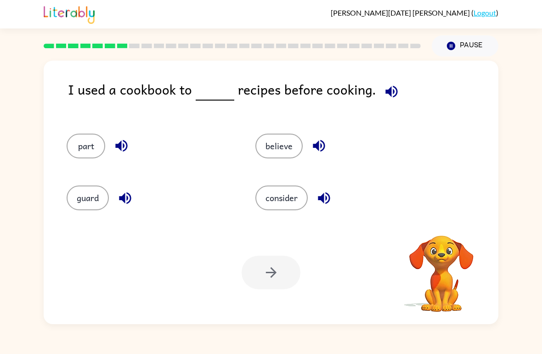
click at [390, 93] on icon "button" at bounding box center [391, 92] width 16 height 16
click at [281, 147] on button "believe" at bounding box center [278, 146] width 47 height 25
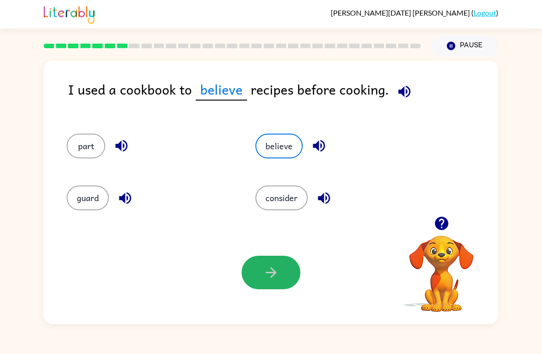
click at [264, 273] on icon "button" at bounding box center [271, 272] width 16 height 16
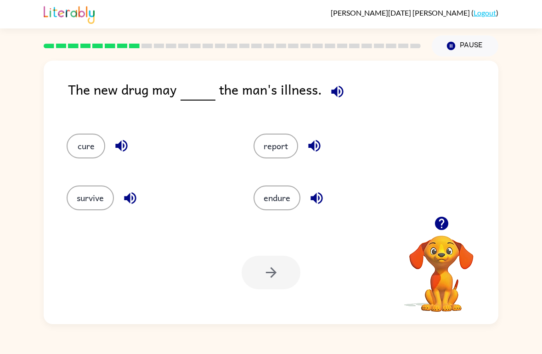
click at [83, 146] on button "cure" at bounding box center [86, 146] width 39 height 25
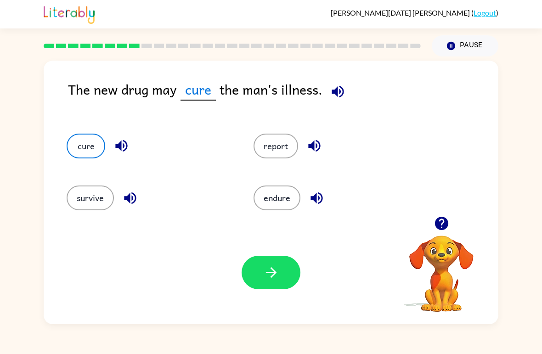
click at [264, 277] on icon "button" at bounding box center [271, 272] width 16 height 16
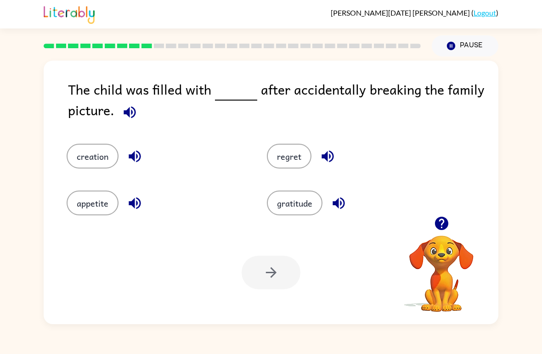
click at [94, 167] on button "creation" at bounding box center [93, 156] width 52 height 25
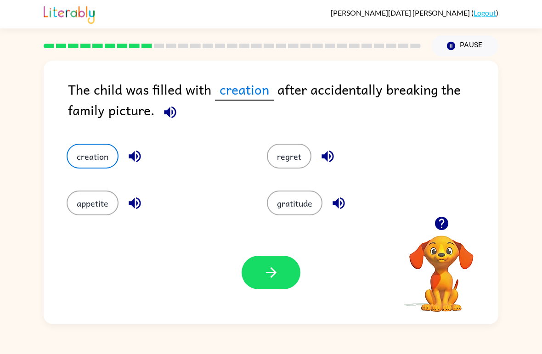
click at [286, 272] on button "button" at bounding box center [270, 273] width 59 height 34
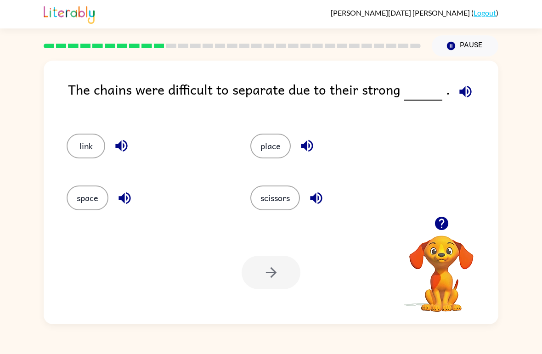
click at [277, 146] on button "place" at bounding box center [270, 146] width 40 height 25
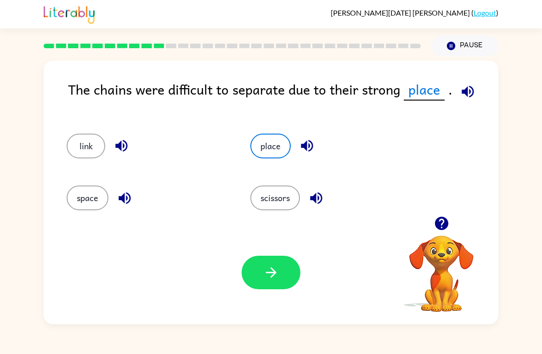
click at [277, 274] on icon "button" at bounding box center [271, 272] width 16 height 16
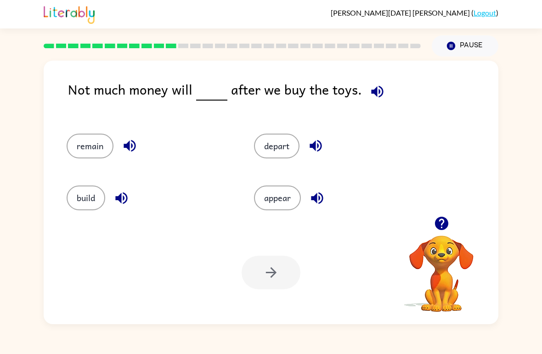
click at [286, 194] on button "appear" at bounding box center [277, 197] width 47 height 25
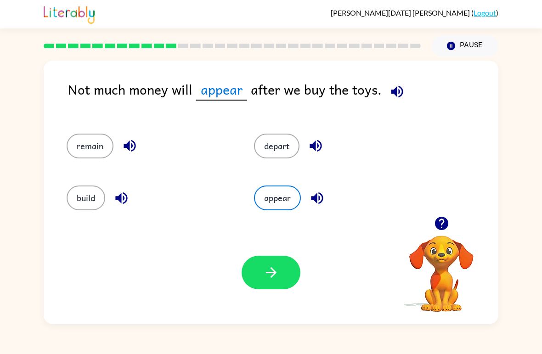
click at [84, 196] on button "build" at bounding box center [86, 197] width 39 height 25
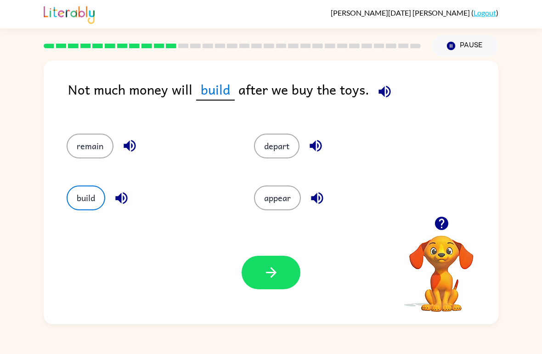
click at [268, 281] on button "button" at bounding box center [270, 273] width 59 height 34
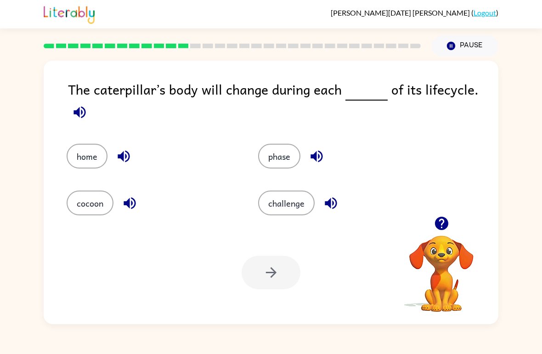
click at [289, 166] on button "phase" at bounding box center [279, 156] width 42 height 25
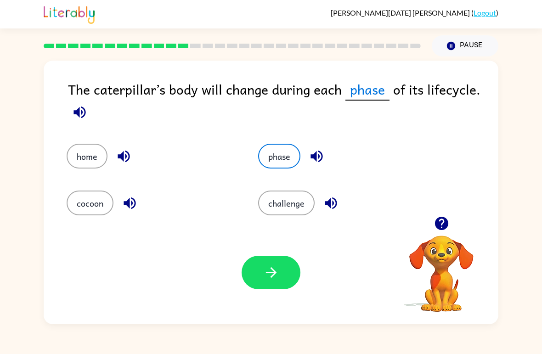
click at [279, 274] on icon "button" at bounding box center [271, 272] width 16 height 16
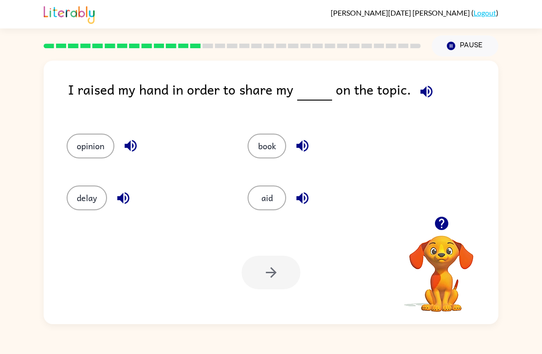
click at [271, 143] on button "book" at bounding box center [266, 146] width 39 height 25
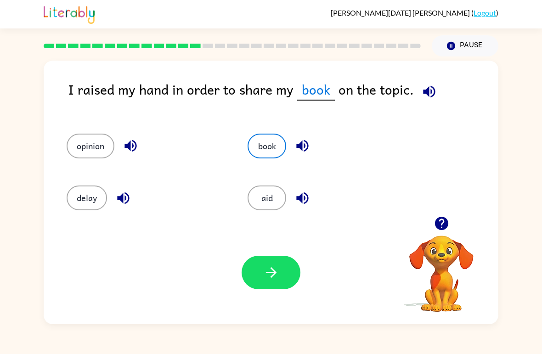
click at [89, 145] on button "opinion" at bounding box center [91, 146] width 48 height 25
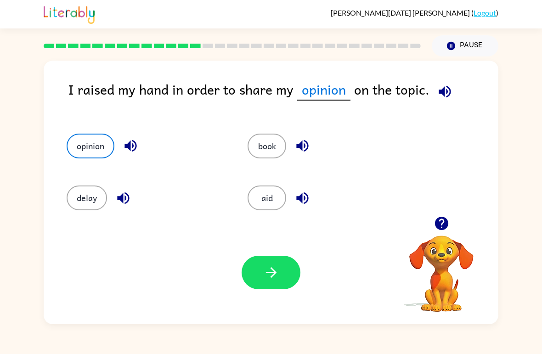
click at [266, 284] on button "button" at bounding box center [270, 273] width 59 height 34
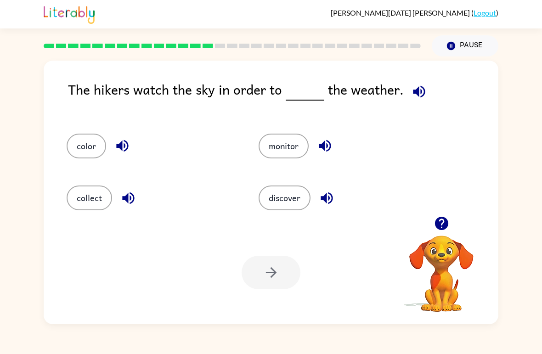
click at [282, 210] on button "discover" at bounding box center [284, 197] width 52 height 25
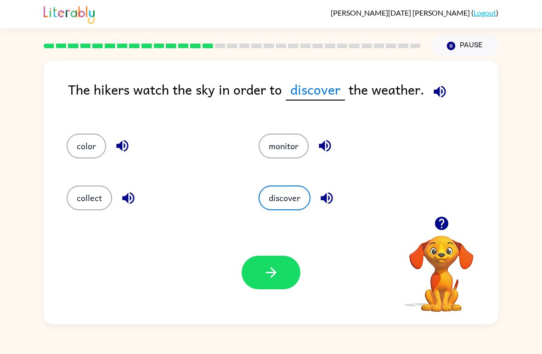
click at [259, 286] on button "button" at bounding box center [270, 273] width 59 height 34
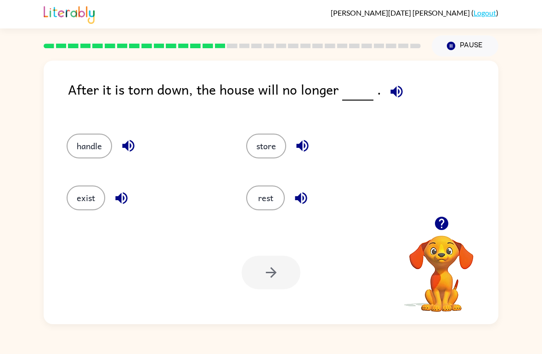
click at [260, 210] on button "rest" at bounding box center [265, 197] width 39 height 25
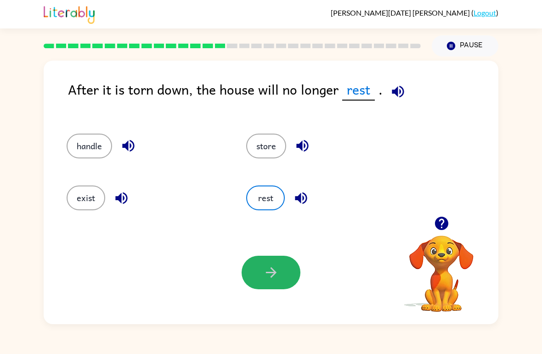
click at [271, 282] on button "button" at bounding box center [270, 273] width 59 height 34
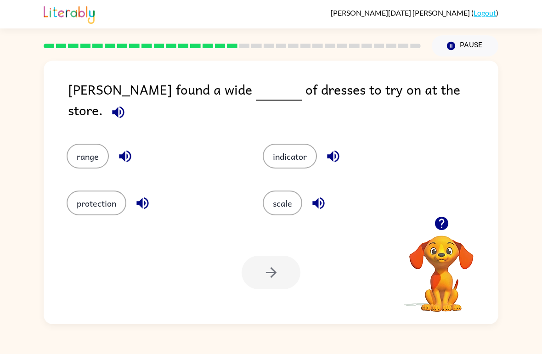
click at [75, 144] on button "range" at bounding box center [88, 156] width 42 height 25
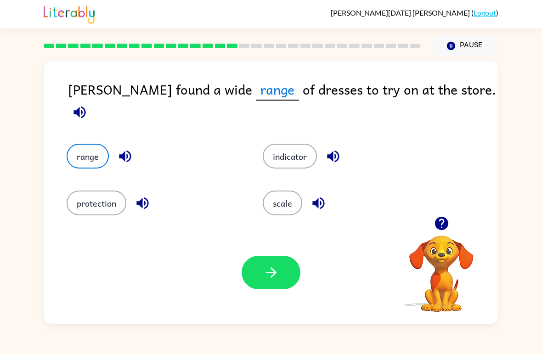
click at [266, 269] on icon "button" at bounding box center [271, 272] width 16 height 16
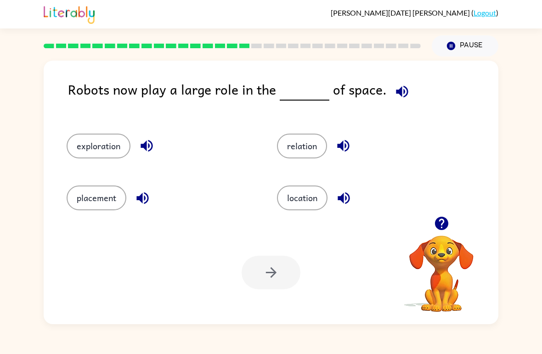
click at [109, 155] on button "exploration" at bounding box center [99, 146] width 64 height 25
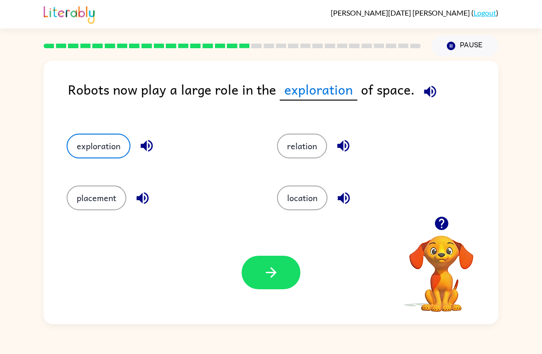
click at [260, 282] on button "button" at bounding box center [270, 273] width 59 height 34
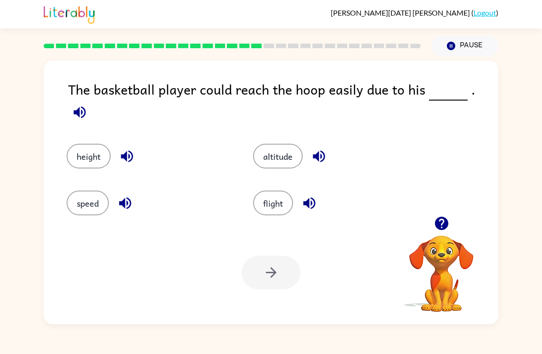
click at [285, 151] on button "altitude" at bounding box center [278, 156] width 50 height 25
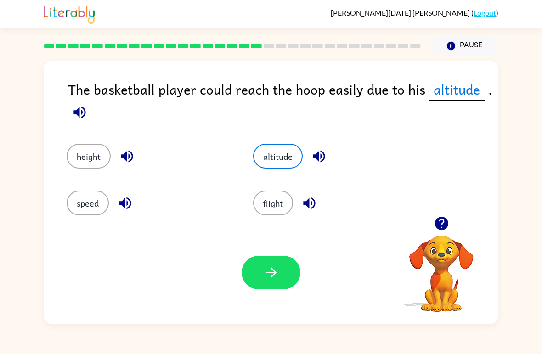
click at [274, 276] on icon "button" at bounding box center [271, 272] width 16 height 16
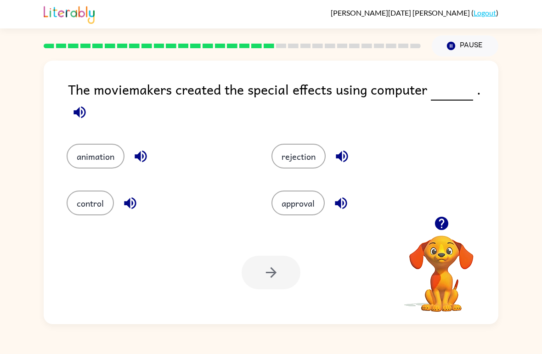
click at [98, 207] on button "control" at bounding box center [90, 202] width 47 height 25
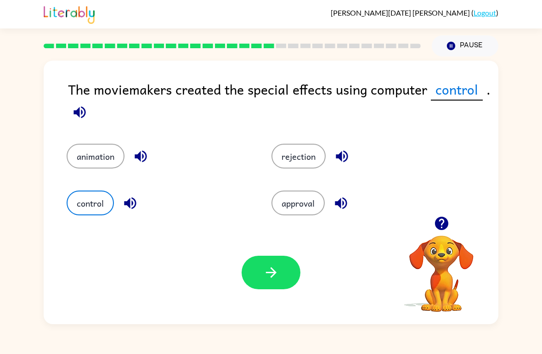
click at [282, 268] on button "button" at bounding box center [270, 273] width 59 height 34
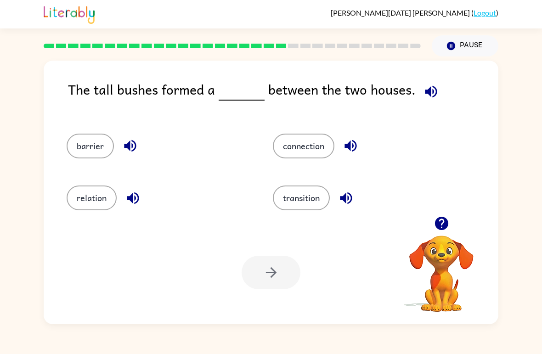
click at [305, 151] on button "connection" at bounding box center [304, 146] width 62 height 25
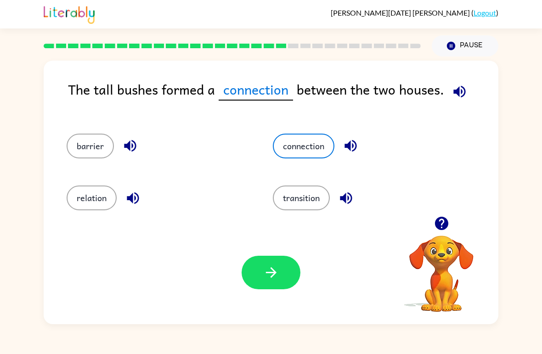
click at [273, 274] on icon "button" at bounding box center [271, 272] width 16 height 16
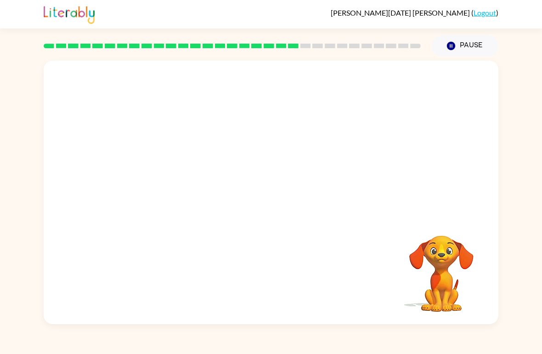
click at [181, 194] on video "Your browser must support playing .mp4 files to use Literably. Please try using…" at bounding box center [271, 139] width 454 height 156
click at [441, 285] on video "Your browser must support playing .mp4 files to use Literably. Please try using…" at bounding box center [441, 267] width 92 height 92
click at [432, 258] on video "Your browser must support playing .mp4 files to use Literably. Please try using…" at bounding box center [441, 267] width 92 height 92
click at [432, 257] on video "Your browser must support playing .mp4 files to use Literably. Please try using…" at bounding box center [441, 267] width 92 height 92
click at [446, 241] on video "Your browser must support playing .mp4 files to use Literably. Please try using…" at bounding box center [441, 267] width 92 height 92
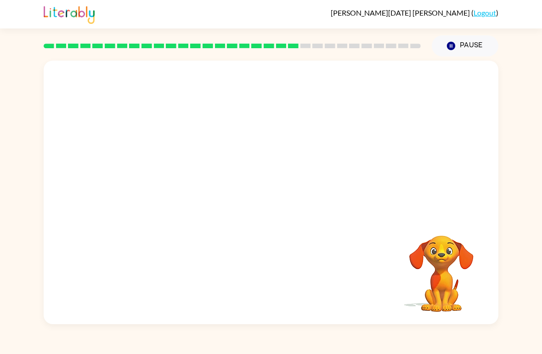
click at [445, 240] on video "Your browser must support playing .mp4 files to use Literably. Please try using…" at bounding box center [441, 267] width 92 height 92
click at [452, 250] on video "Your browser must support playing .mp4 files to use Literably. Please try using…" at bounding box center [441, 267] width 92 height 92
click at [284, 197] on button "button" at bounding box center [270, 197] width 59 height 34
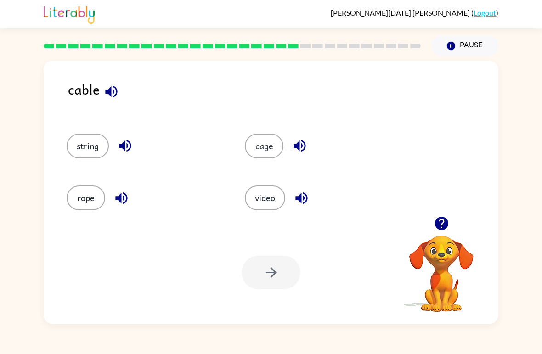
click at [258, 138] on button "cage" at bounding box center [264, 146] width 39 height 25
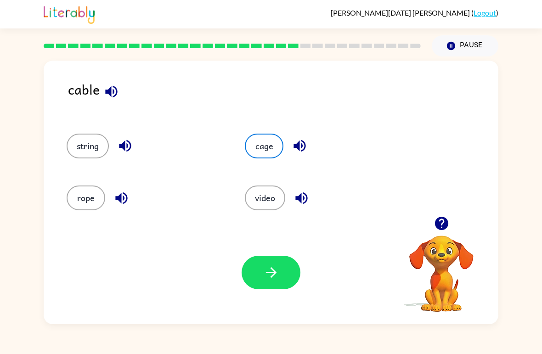
click at [260, 259] on button "button" at bounding box center [270, 273] width 59 height 34
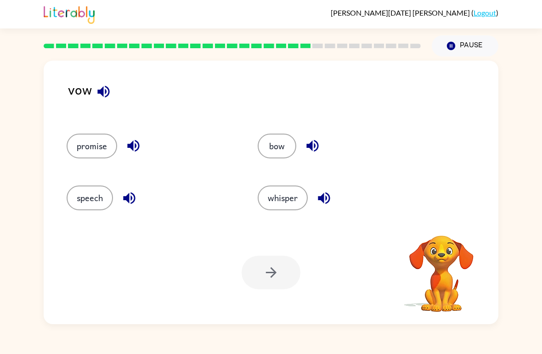
click at [282, 145] on button "bow" at bounding box center [277, 146] width 39 height 25
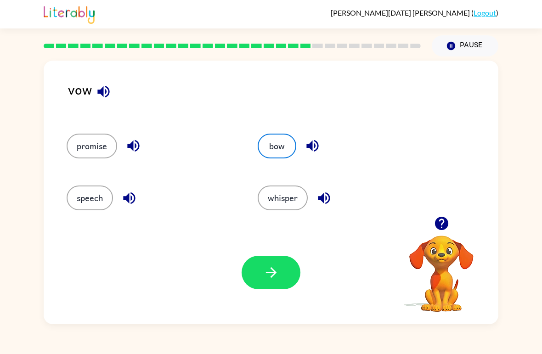
click at [269, 257] on button "button" at bounding box center [270, 273] width 59 height 34
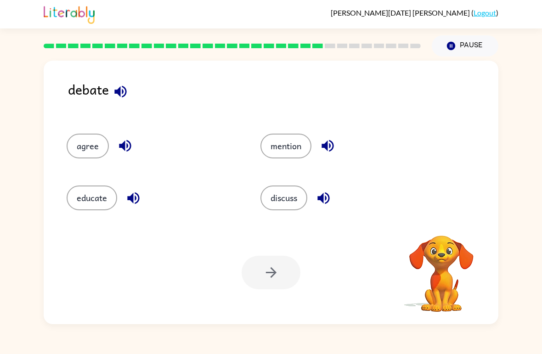
click at [287, 146] on button "mention" at bounding box center [285, 146] width 51 height 25
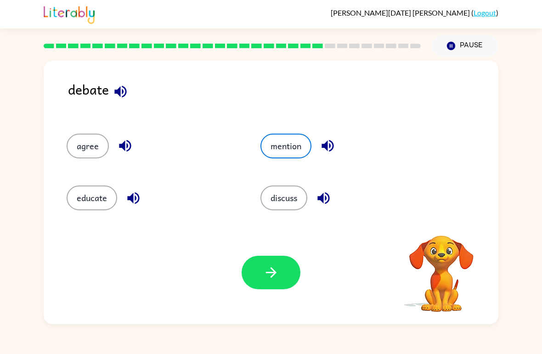
click at [269, 282] on button "button" at bounding box center [270, 273] width 59 height 34
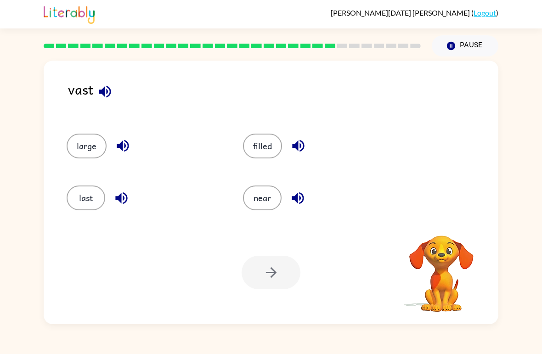
click at [79, 195] on button "last" at bounding box center [86, 197] width 39 height 25
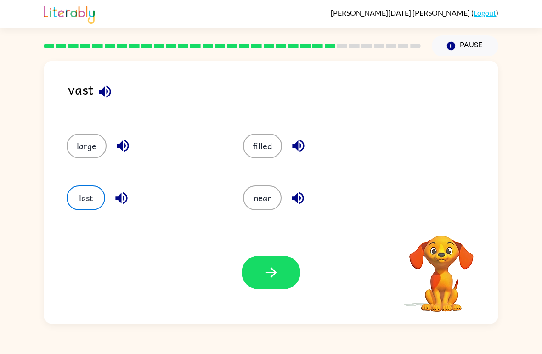
click at [278, 269] on icon "button" at bounding box center [271, 272] width 16 height 16
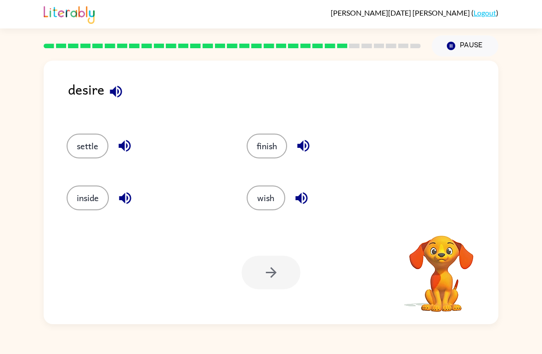
click at [78, 199] on button "inside" at bounding box center [88, 197] width 42 height 25
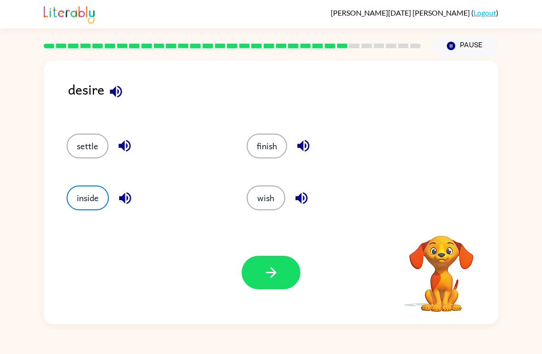
click at [272, 273] on icon "button" at bounding box center [270, 272] width 11 height 11
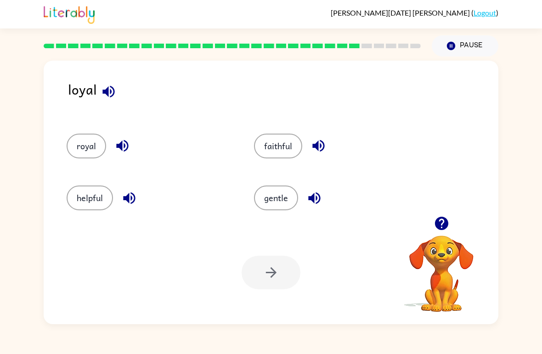
click at [85, 140] on button "royal" at bounding box center [86, 146] width 39 height 25
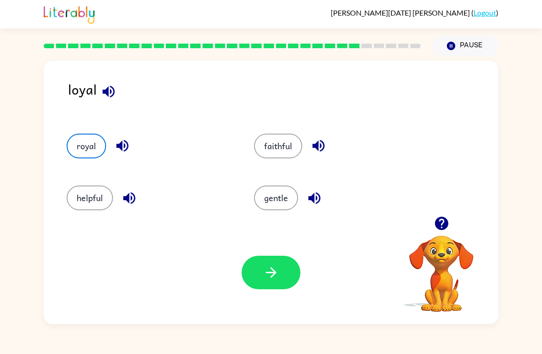
click at [265, 270] on icon "button" at bounding box center [271, 272] width 16 height 16
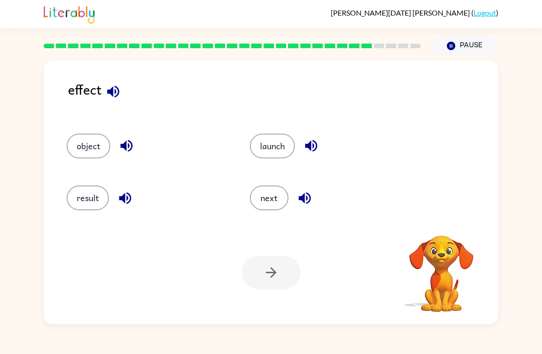
click at [91, 190] on button "result" at bounding box center [88, 197] width 42 height 25
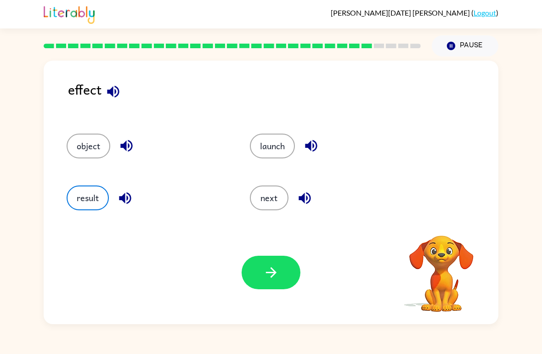
click at [276, 275] on icon "button" at bounding box center [271, 272] width 16 height 16
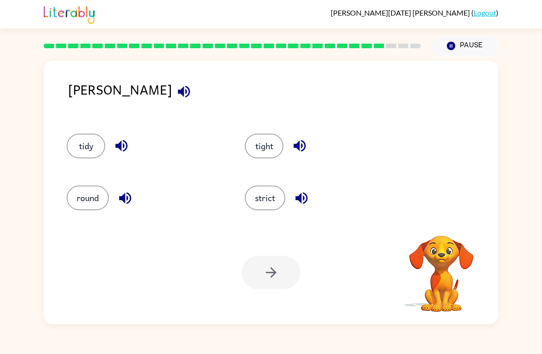
click at [277, 143] on button "tight" at bounding box center [264, 146] width 39 height 25
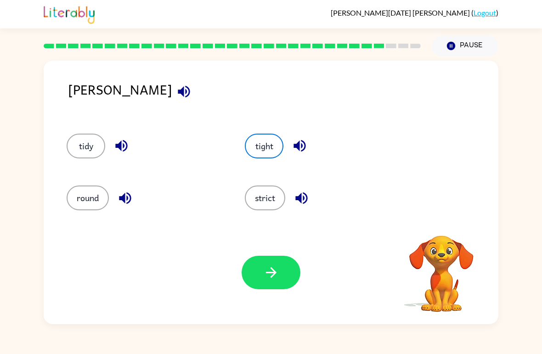
click at [274, 288] on button "button" at bounding box center [270, 273] width 59 height 34
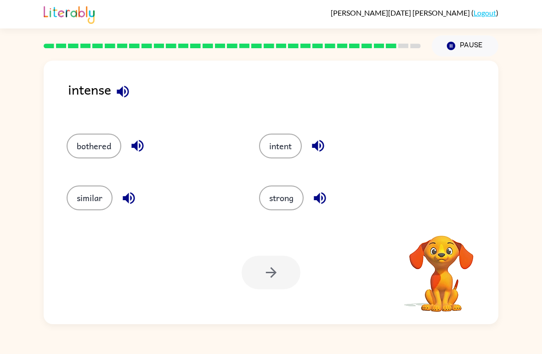
click at [268, 272] on div at bounding box center [270, 273] width 59 height 34
click at [298, 137] on button "intent" at bounding box center [280, 146] width 43 height 25
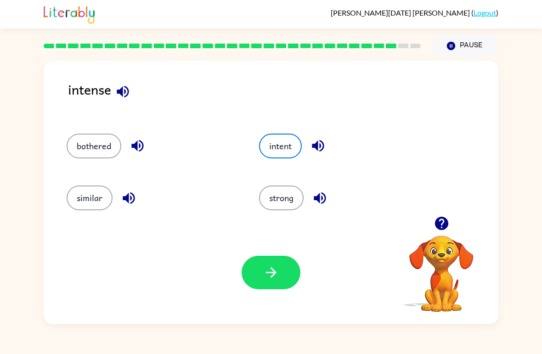
click at [295, 284] on button "button" at bounding box center [270, 273] width 59 height 34
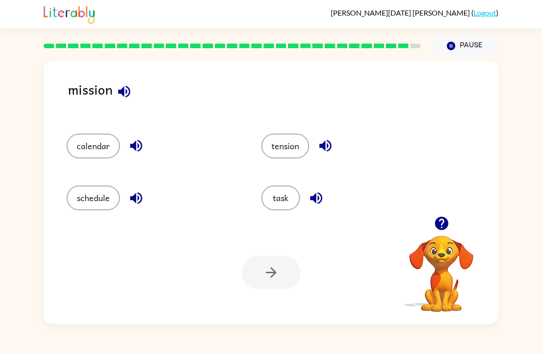
click at [277, 200] on button "task" at bounding box center [280, 197] width 39 height 25
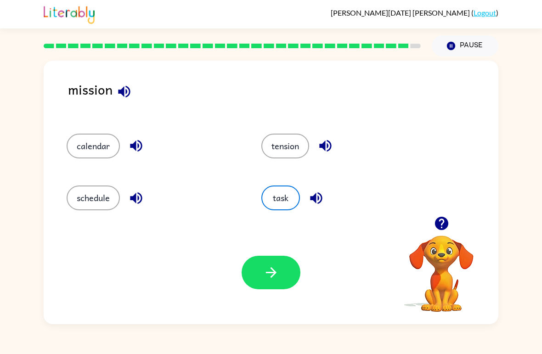
click at [276, 278] on icon "button" at bounding box center [271, 272] width 16 height 16
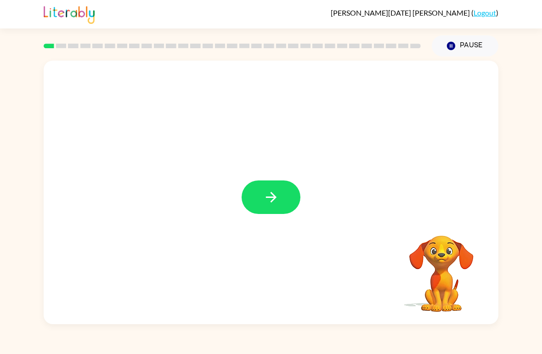
click at [277, 196] on icon "button" at bounding box center [271, 197] width 16 height 16
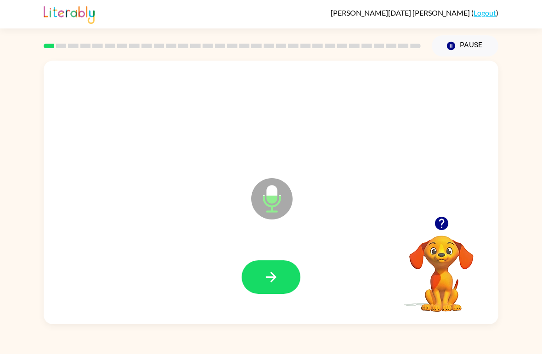
click at [277, 277] on icon "button" at bounding box center [271, 277] width 16 height 16
click at [286, 282] on button "button" at bounding box center [270, 277] width 59 height 34
click at [271, 272] on icon "button" at bounding box center [271, 277] width 16 height 16
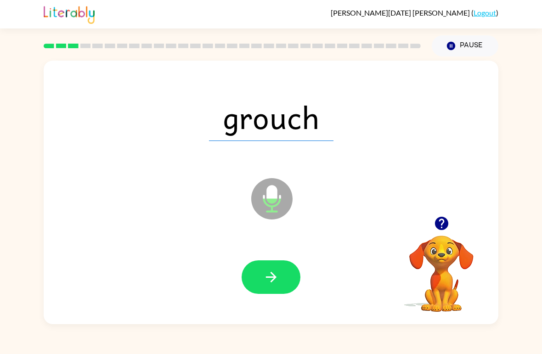
click at [277, 280] on icon "button" at bounding box center [271, 277] width 16 height 16
click at [266, 268] on button "button" at bounding box center [270, 277] width 59 height 34
click at [263, 280] on icon "button" at bounding box center [271, 277] width 16 height 16
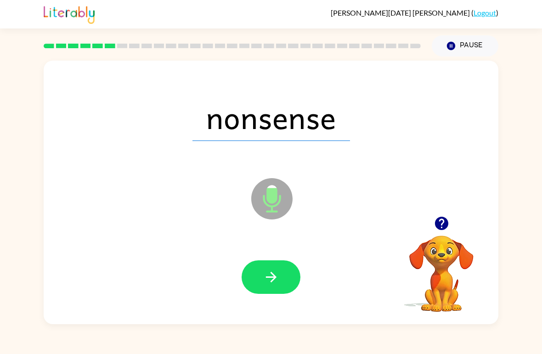
click at [274, 273] on icon "button" at bounding box center [271, 277] width 16 height 16
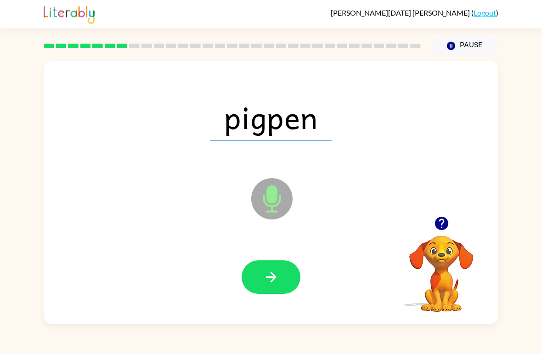
click at [278, 280] on icon "button" at bounding box center [271, 277] width 16 height 16
click at [272, 276] on icon "button" at bounding box center [271, 277] width 16 height 16
click at [269, 281] on icon "button" at bounding box center [271, 277] width 16 height 16
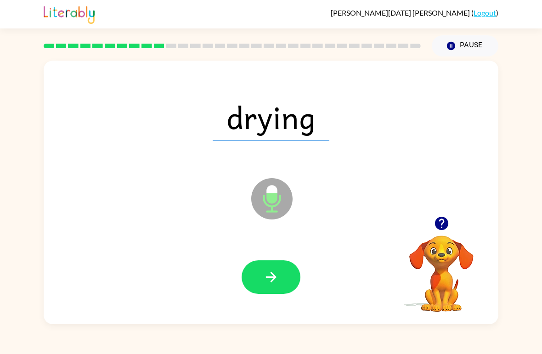
click at [261, 280] on button "button" at bounding box center [270, 277] width 59 height 34
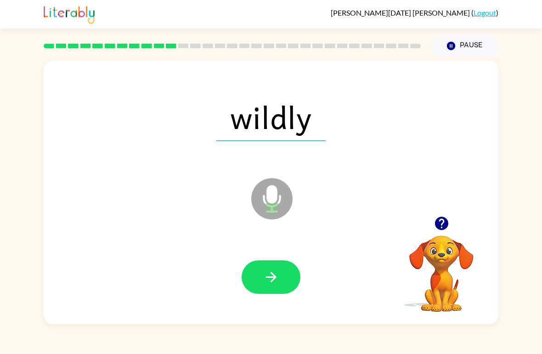
click at [276, 278] on icon "button" at bounding box center [271, 277] width 16 height 16
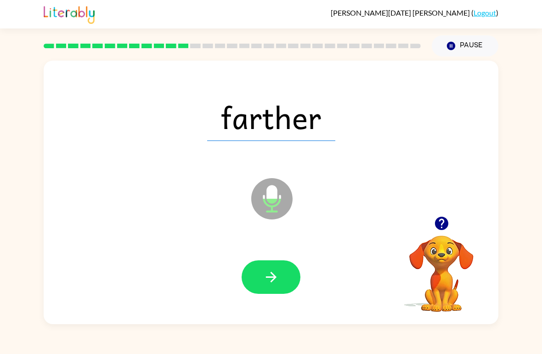
click at [277, 274] on icon "button" at bounding box center [271, 277] width 16 height 16
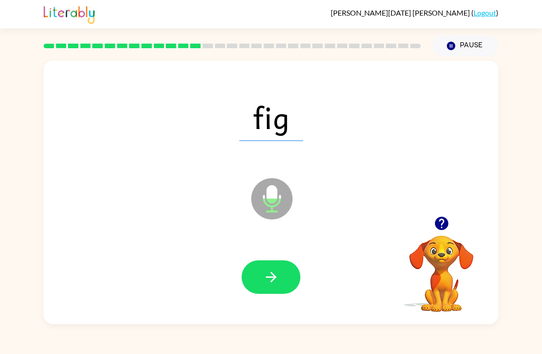
click at [274, 279] on icon "button" at bounding box center [270, 277] width 11 height 11
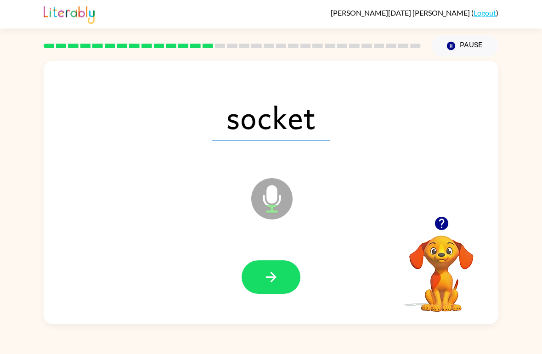
click at [280, 281] on button "button" at bounding box center [270, 277] width 59 height 34
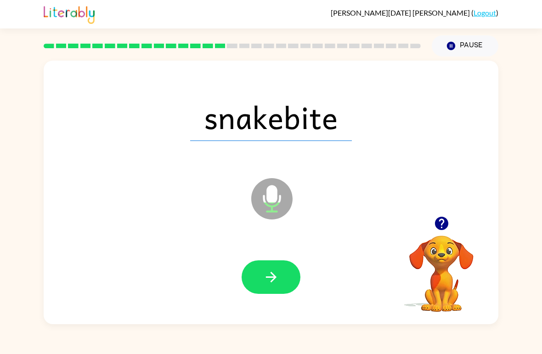
click at [269, 276] on icon "button" at bounding box center [271, 277] width 16 height 16
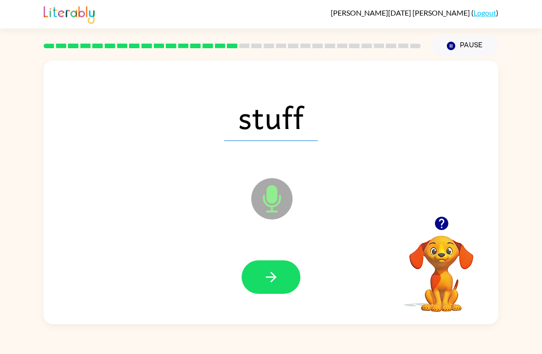
click at [275, 273] on icon "button" at bounding box center [271, 277] width 16 height 16
click at [275, 292] on button "button" at bounding box center [270, 277] width 59 height 34
click at [276, 281] on icon "button" at bounding box center [271, 277] width 16 height 16
click at [273, 267] on button "button" at bounding box center [270, 277] width 59 height 34
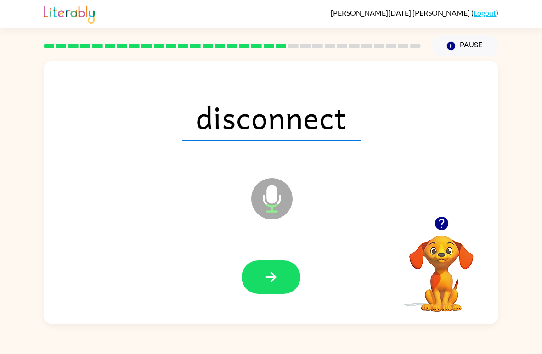
click at [281, 282] on button "button" at bounding box center [270, 277] width 59 height 34
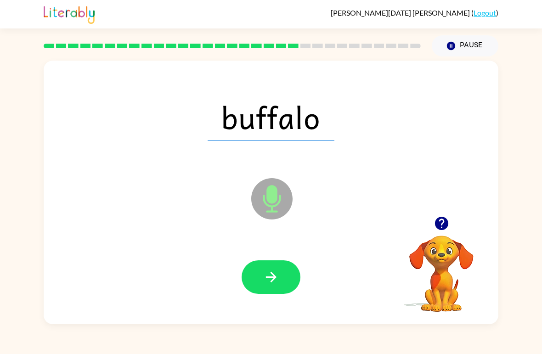
click at [269, 279] on icon "button" at bounding box center [271, 277] width 16 height 16
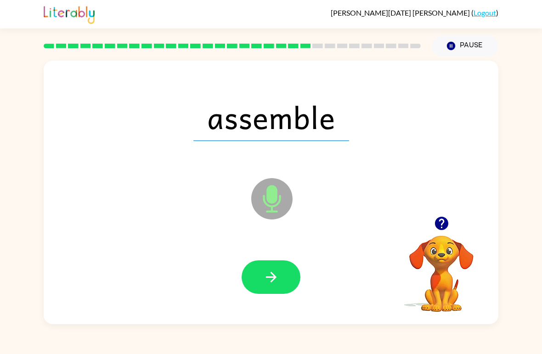
click at [269, 269] on icon "button" at bounding box center [271, 277] width 16 height 16
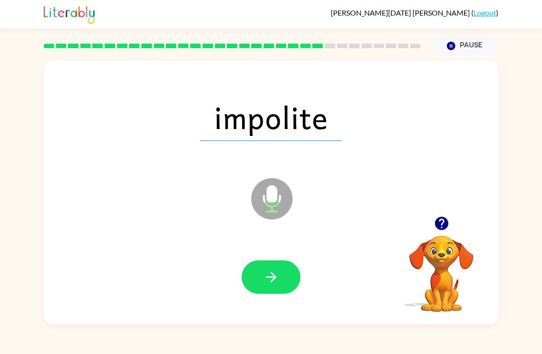
click at [278, 276] on icon "button" at bounding box center [271, 277] width 16 height 16
click at [276, 273] on icon "button" at bounding box center [271, 277] width 16 height 16
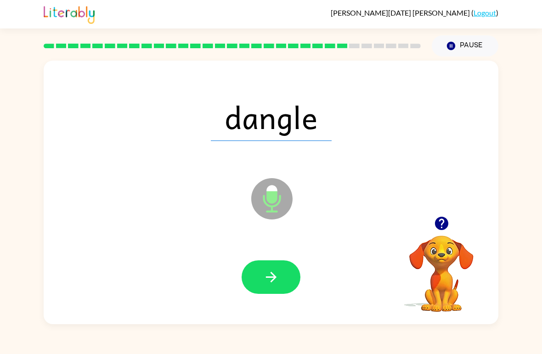
click at [274, 274] on icon "button" at bounding box center [271, 277] width 16 height 16
click at [268, 277] on icon "button" at bounding box center [270, 277] width 11 height 11
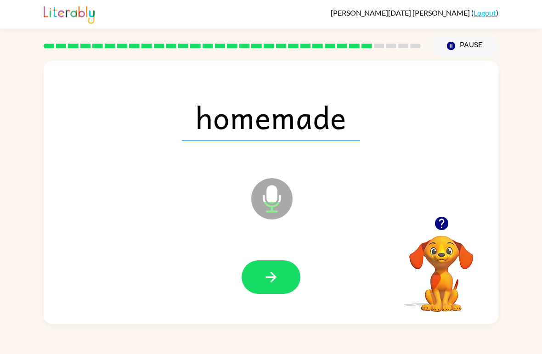
click at [284, 265] on button "button" at bounding box center [270, 277] width 59 height 34
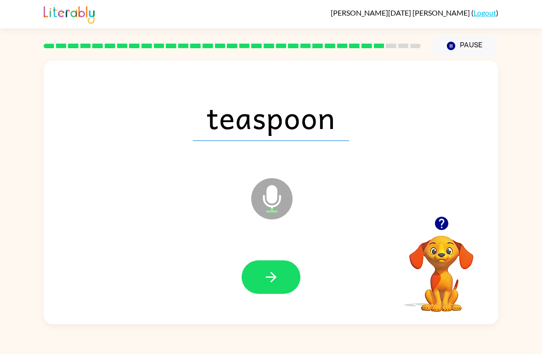
click at [267, 271] on icon "button" at bounding box center [271, 277] width 16 height 16
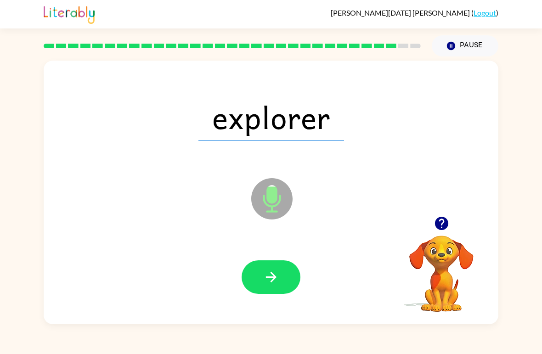
click at [267, 273] on icon "button" at bounding box center [271, 277] width 16 height 16
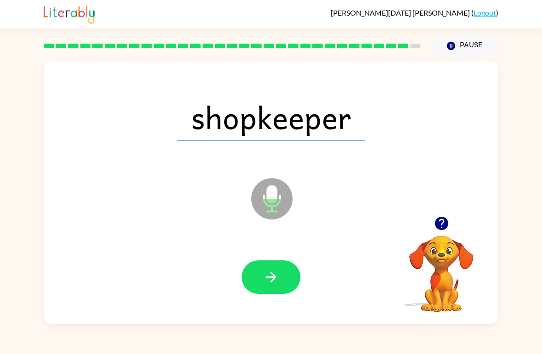
click at [271, 280] on icon "button" at bounding box center [271, 277] width 16 height 16
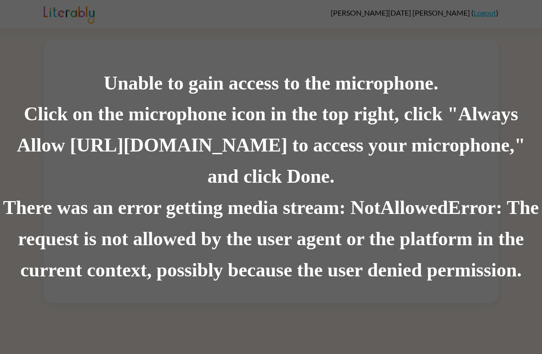
click at [435, 217] on div "There was an error getting media stream: NotAllowedError: The request is not al…" at bounding box center [271, 239] width 542 height 94
click at [275, 178] on div "Click on the microphone icon in the top right, click "Always Allow https://lite…" at bounding box center [271, 146] width 542 height 94
click at [479, 23] on div "Unable to gain access to the microphone. Click on the microphone icon in the to…" at bounding box center [271, 177] width 542 height 354
click at [487, 28] on div "Unable to gain access to the microphone. Click on the microphone icon in the to…" at bounding box center [271, 177] width 542 height 354
click at [464, 40] on div "Unable to gain access to the microphone. Click on the microphone icon in the to…" at bounding box center [271, 177] width 542 height 354
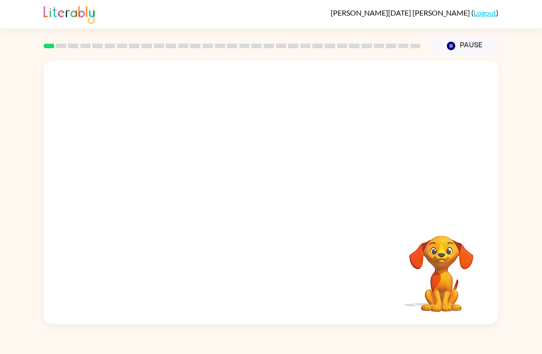
click at [485, 15] on link "Logout" at bounding box center [484, 12] width 22 height 9
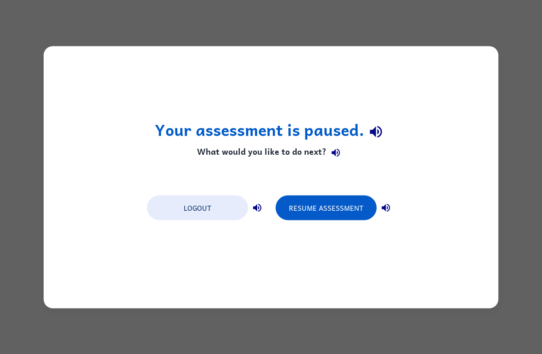
click at [212, 207] on button "Logout" at bounding box center [197, 207] width 101 height 25
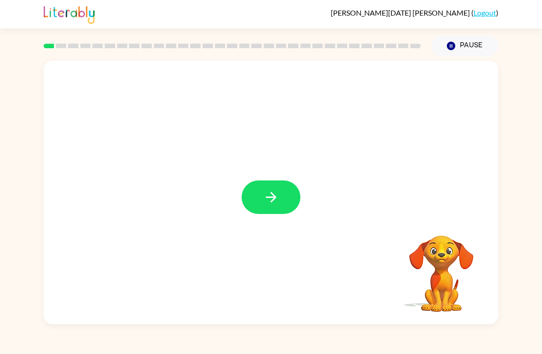
click at [260, 205] on button "button" at bounding box center [270, 197] width 59 height 34
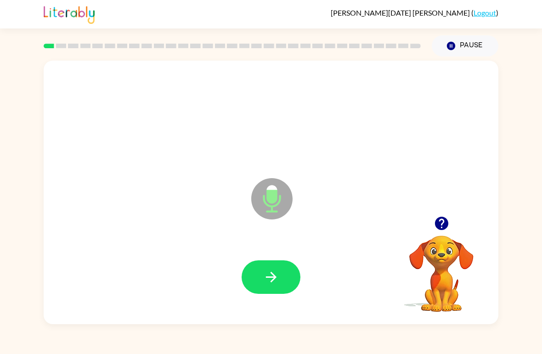
click at [275, 284] on icon "button" at bounding box center [271, 277] width 16 height 16
click at [273, 285] on icon "button" at bounding box center [271, 277] width 16 height 16
click at [440, 224] on icon "button" at bounding box center [440, 223] width 13 height 13
click at [274, 276] on icon "button" at bounding box center [270, 277] width 11 height 11
click at [273, 279] on icon "button" at bounding box center [271, 277] width 16 height 16
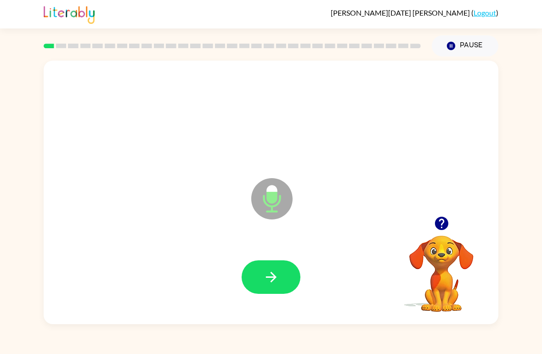
click at [441, 227] on icon "button" at bounding box center [441, 223] width 16 height 16
click at [275, 284] on icon "button" at bounding box center [271, 277] width 16 height 16
click at [278, 279] on icon "button" at bounding box center [271, 277] width 16 height 16
click at [440, 222] on icon "button" at bounding box center [441, 223] width 16 height 16
click at [442, 221] on icon "button" at bounding box center [441, 223] width 16 height 16
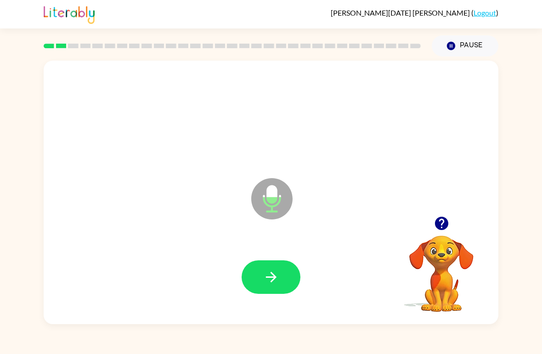
click at [276, 285] on icon "button" at bounding box center [271, 277] width 16 height 16
click at [284, 285] on button "button" at bounding box center [270, 277] width 59 height 34
click at [436, 218] on icon "button" at bounding box center [441, 223] width 16 height 16
click at [442, 222] on icon "button" at bounding box center [440, 223] width 13 height 13
click at [275, 279] on icon "button" at bounding box center [271, 277] width 16 height 16
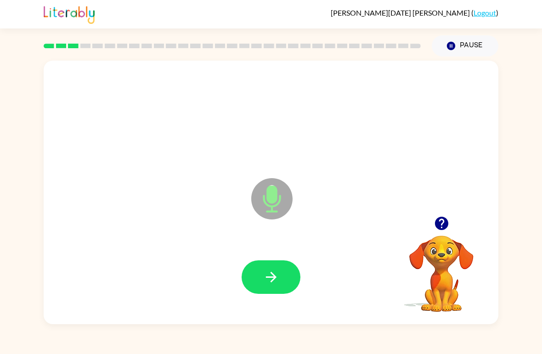
click at [274, 275] on icon "button" at bounding box center [270, 277] width 11 height 11
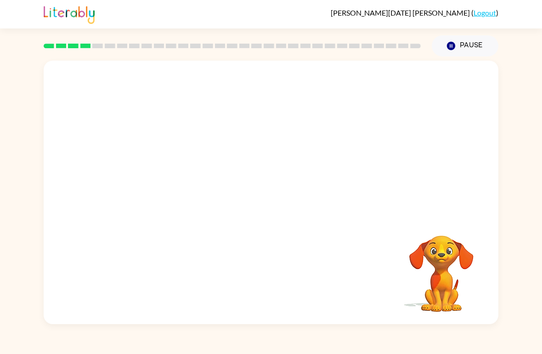
click at [454, 49] on icon "button" at bounding box center [451, 46] width 8 height 8
